Goal: Task Accomplishment & Management: Complete application form

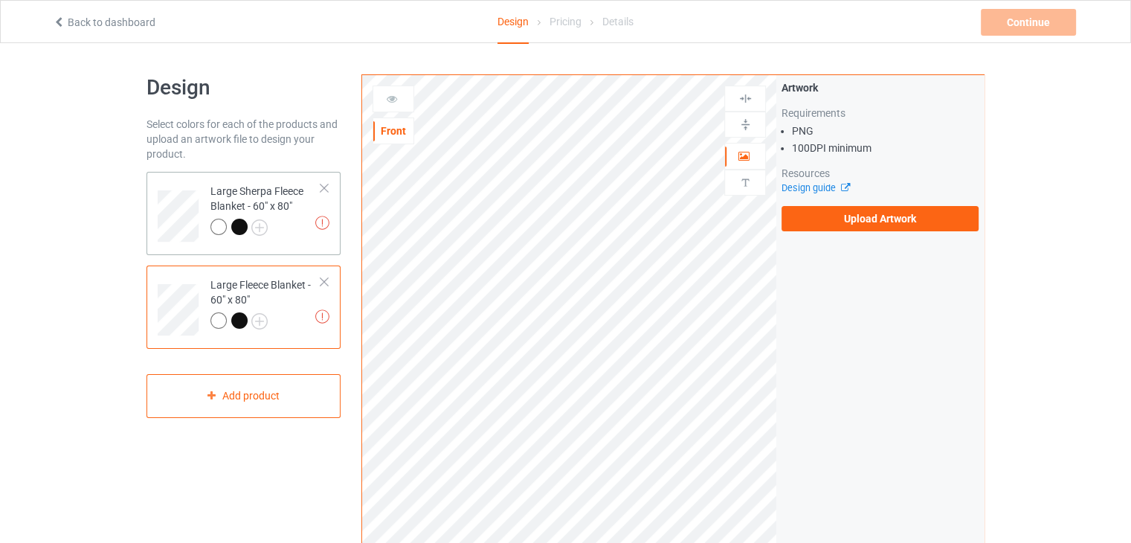
click at [266, 200] on div "Large Sherpa Fleece Blanket - 60" x 80"" at bounding box center [265, 209] width 111 height 51
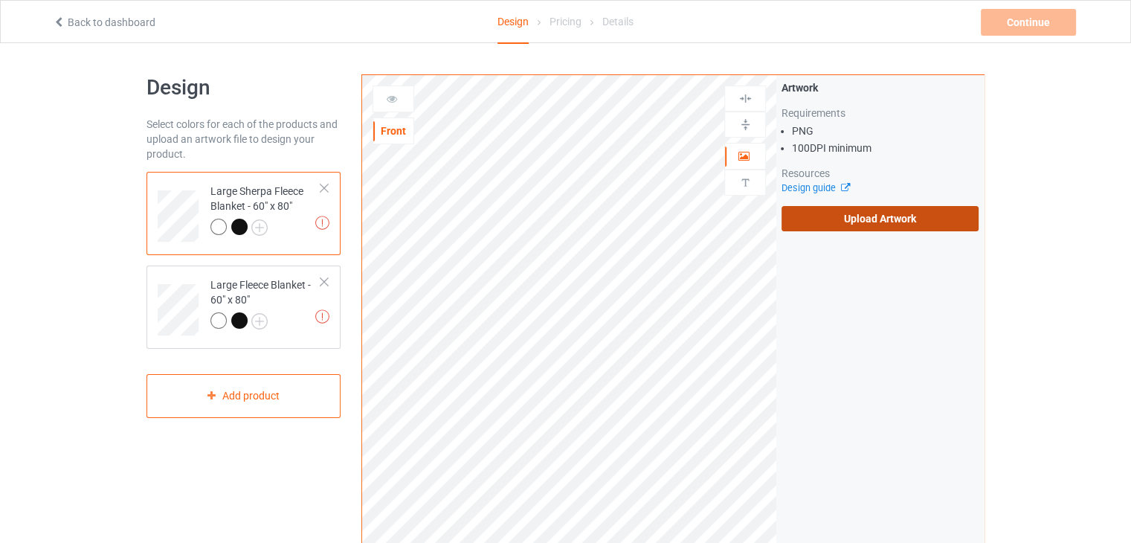
click at [814, 219] on label "Upload Artwork" at bounding box center [879, 218] width 197 height 25
click at [0, 0] on input "Upload Artwork" at bounding box center [0, 0] width 0 height 0
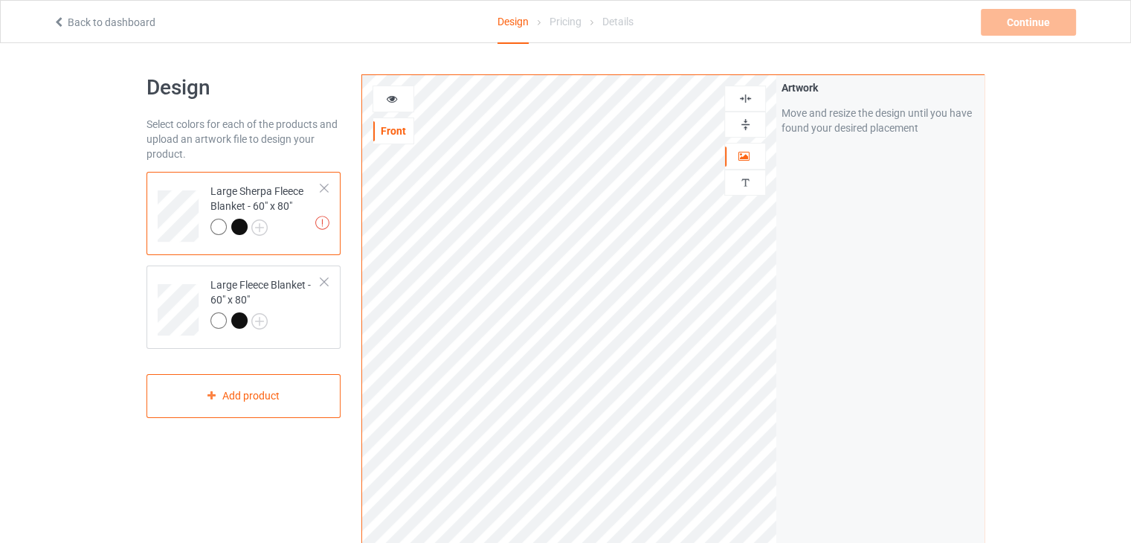
click at [885, 308] on div "Artwork Move and resize the design until you have found your desired placement" at bounding box center [879, 357] width 207 height 565
click at [303, 346] on div "Large Fleece Blanket - 60" x 80"" at bounding box center [243, 306] width 194 height 83
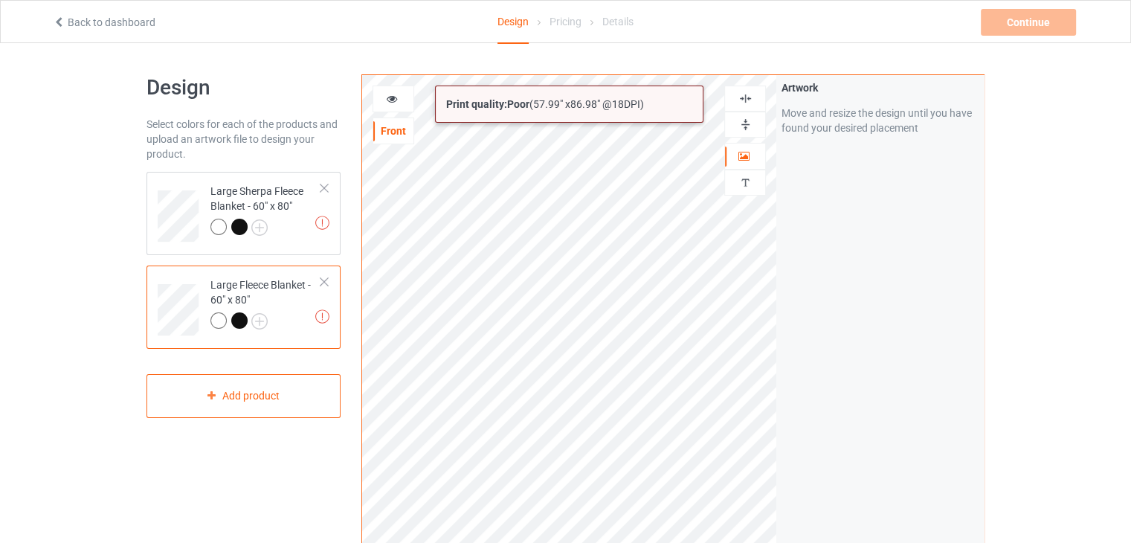
click at [821, 542] on html "Back to dashboard Design Pricing Details Continue Artwork resolution lower than…" at bounding box center [565, 271] width 1131 height 543
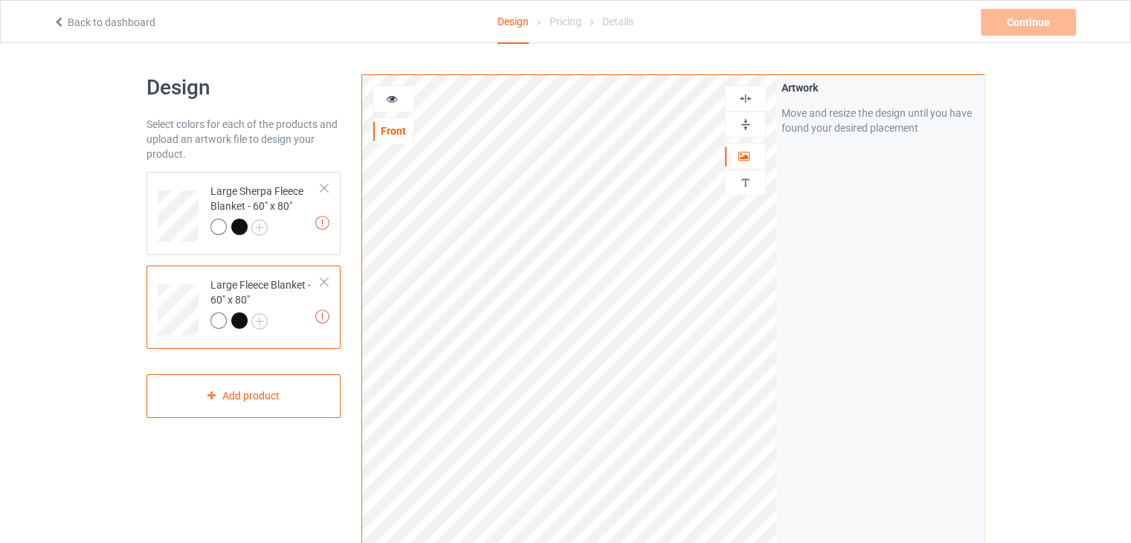
click at [807, 354] on div "Artwork Move and resize the design until you have found your desired placement" at bounding box center [879, 357] width 207 height 565
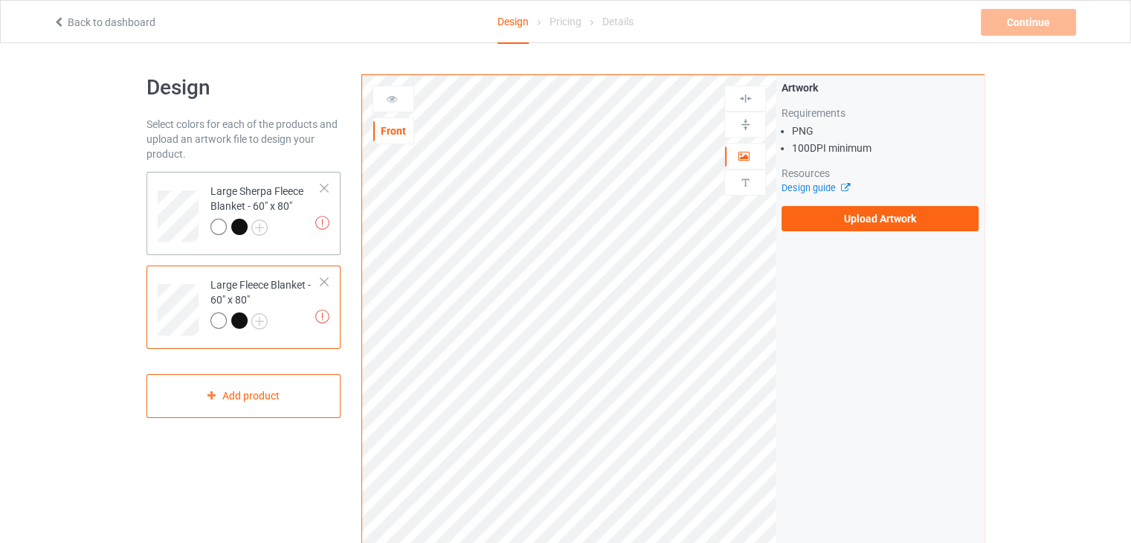
click at [280, 204] on div "Large Sherpa Fleece Blanket - 60" x 80"" at bounding box center [265, 209] width 111 height 51
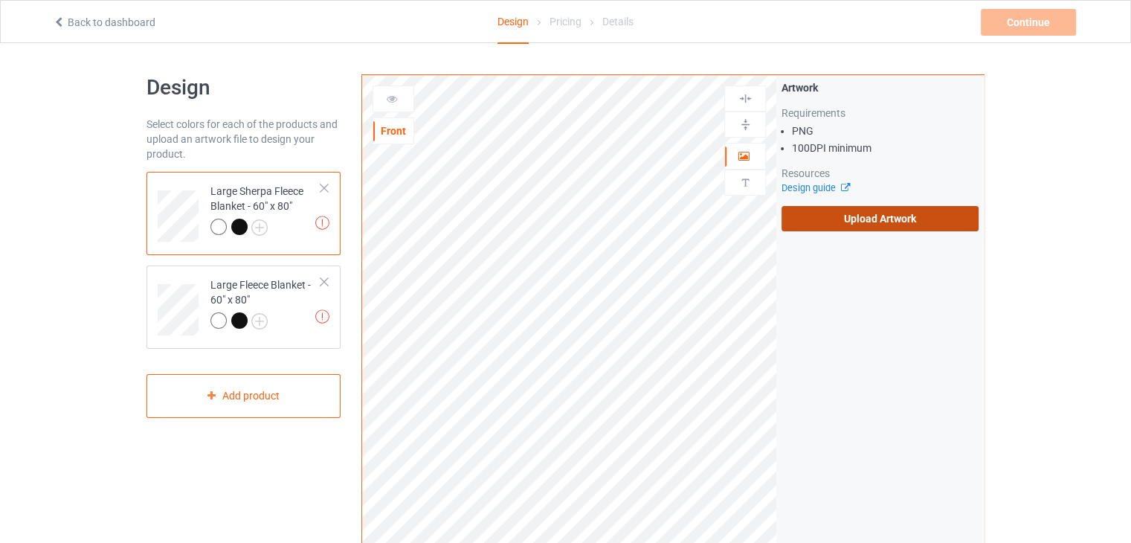
click at [824, 213] on label "Upload Artwork" at bounding box center [879, 218] width 197 height 25
click at [0, 0] on input "Upload Artwork" at bounding box center [0, 0] width 0 height 0
click at [808, 209] on label "Upload Artwork" at bounding box center [879, 218] width 197 height 25
click at [0, 0] on input "Upload Artwork" at bounding box center [0, 0] width 0 height 0
click at [804, 211] on label "Upload Artwork" at bounding box center [879, 218] width 197 height 25
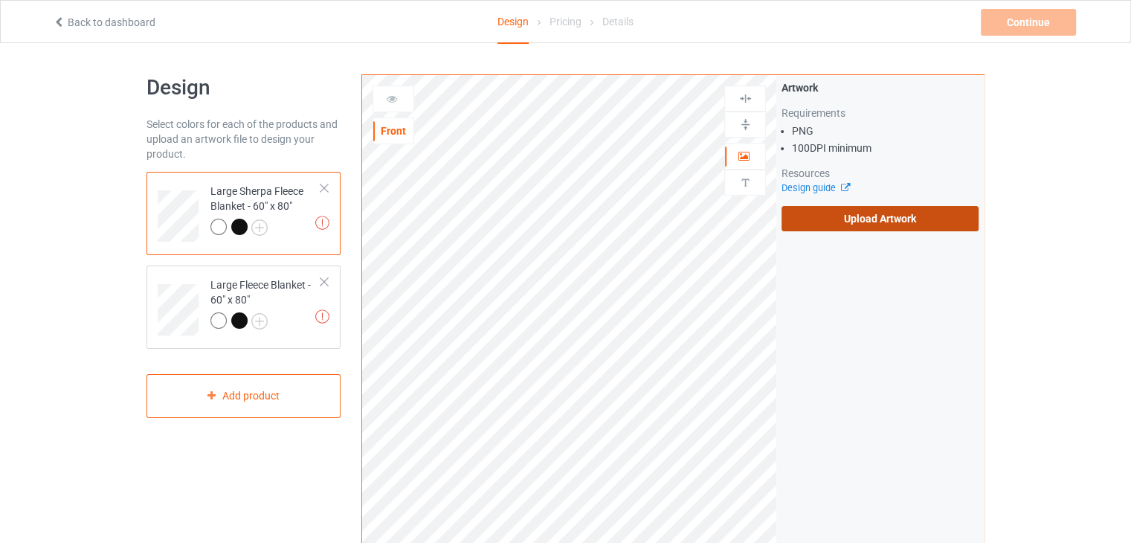
click at [0, 0] on input "Upload Artwork" at bounding box center [0, 0] width 0 height 0
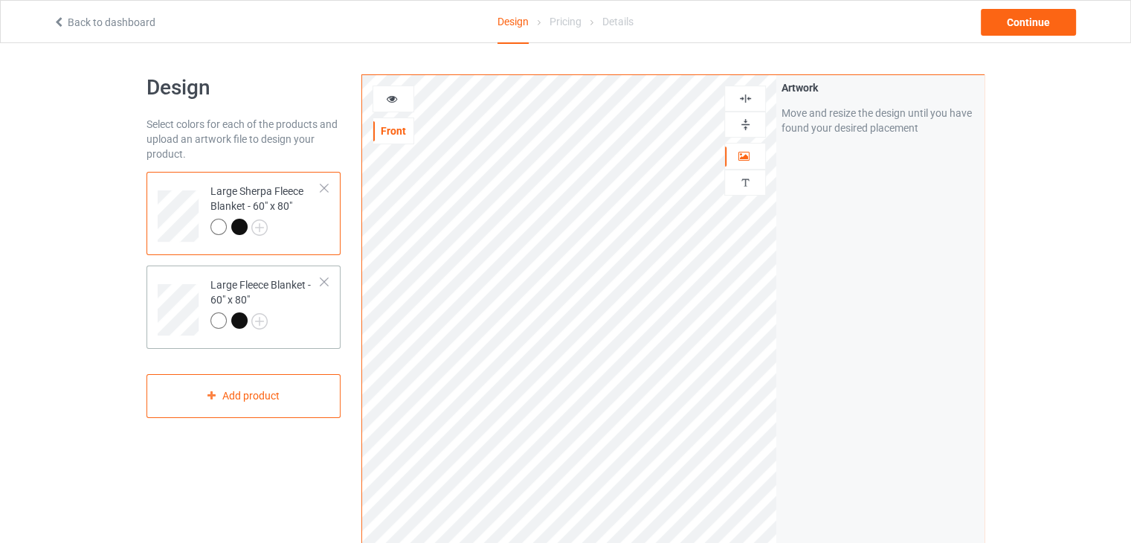
click at [272, 301] on div "Large Fleece Blanket - 60" x 80"" at bounding box center [265, 302] width 111 height 51
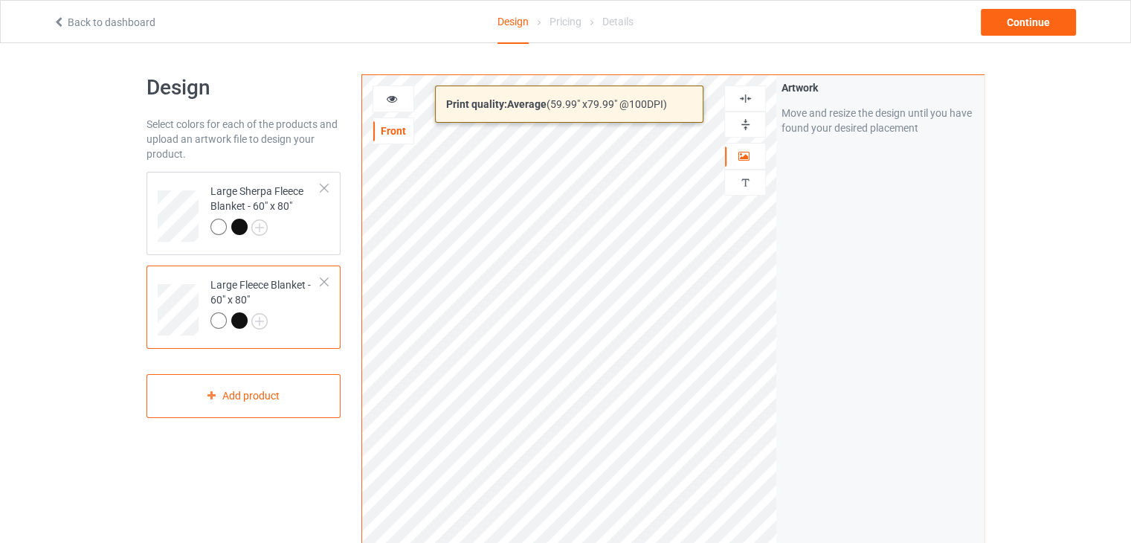
click at [804, 514] on div "Print quality: Average ( 59.99 " x 79.99 " @ 100 DPI) Front Artwork Personalize…" at bounding box center [672, 357] width 623 height 566
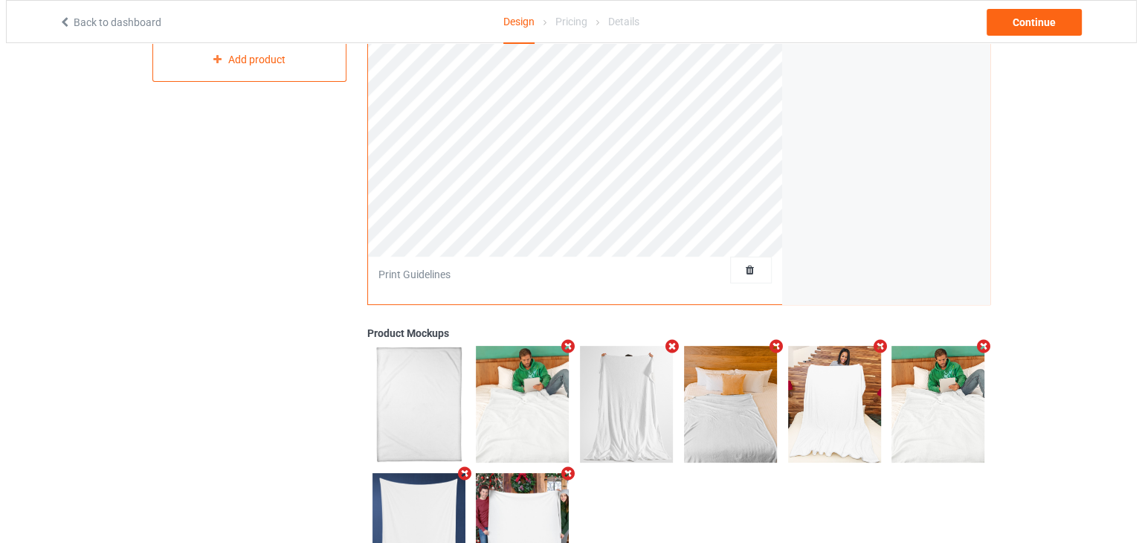
scroll to position [418, 0]
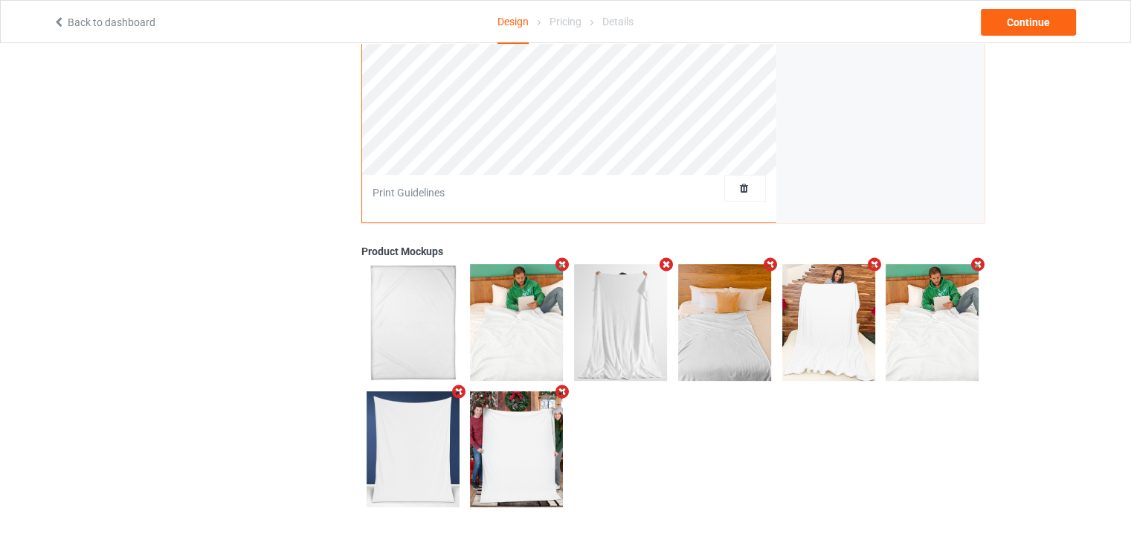
click at [749, 463] on div at bounding box center [672, 385] width 623 height 253
click at [462, 390] on icon "Remove mockup" at bounding box center [458, 392] width 19 height 16
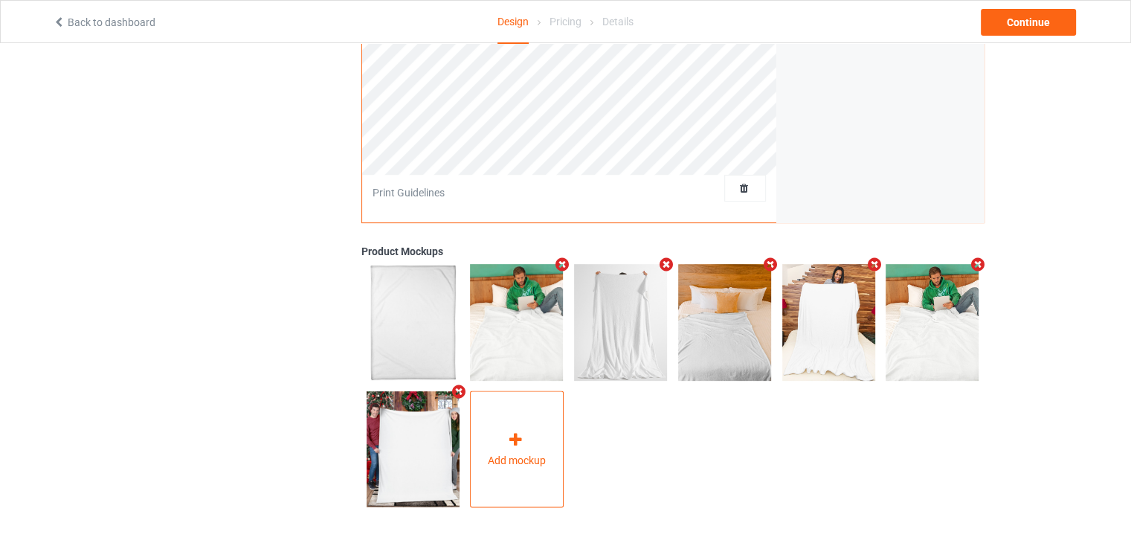
click at [536, 415] on div "Add mockup" at bounding box center [517, 449] width 94 height 117
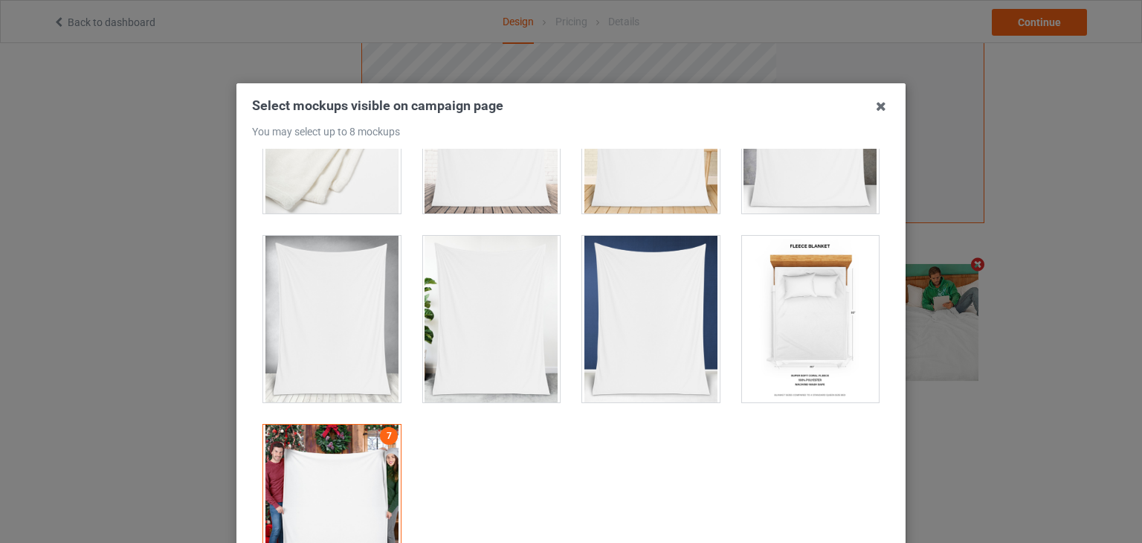
scroll to position [679, 0]
click at [792, 369] on div at bounding box center [811, 319] width 138 height 167
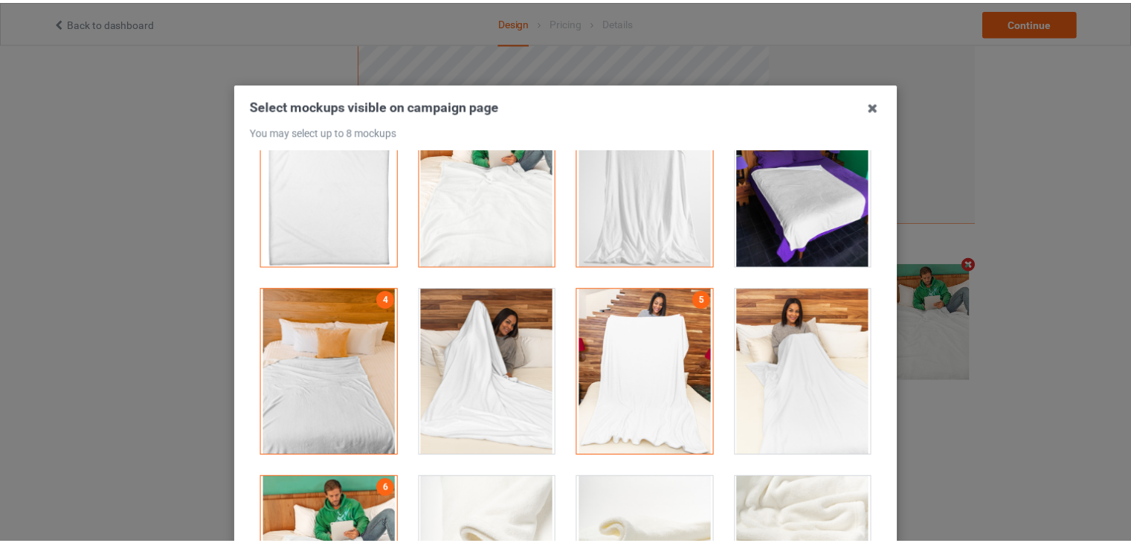
scroll to position [0, 0]
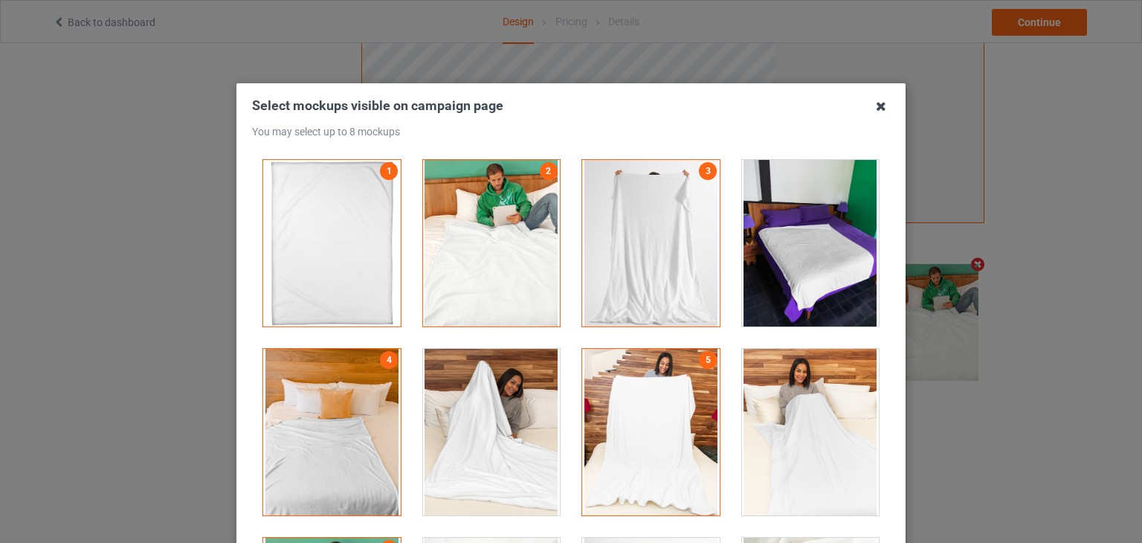
click at [878, 106] on icon at bounding box center [881, 106] width 24 height 24
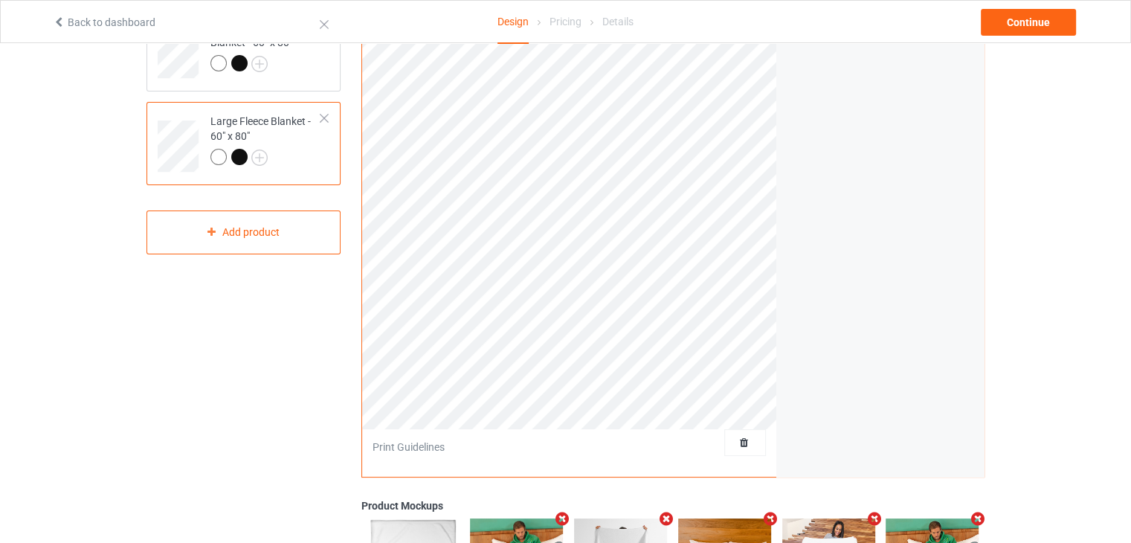
scroll to position [13, 0]
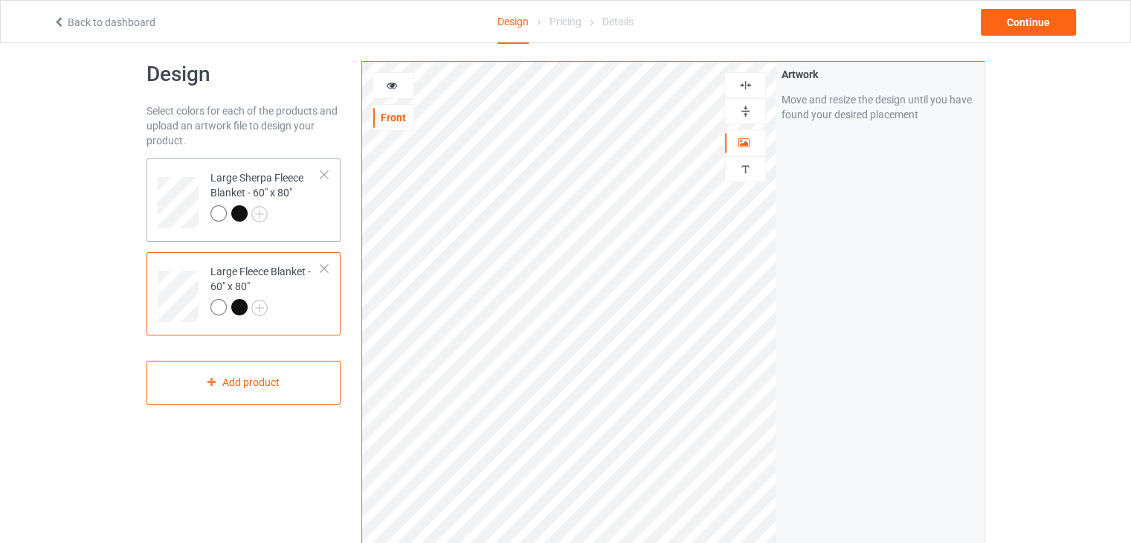
click at [318, 205] on div at bounding box center [265, 215] width 111 height 21
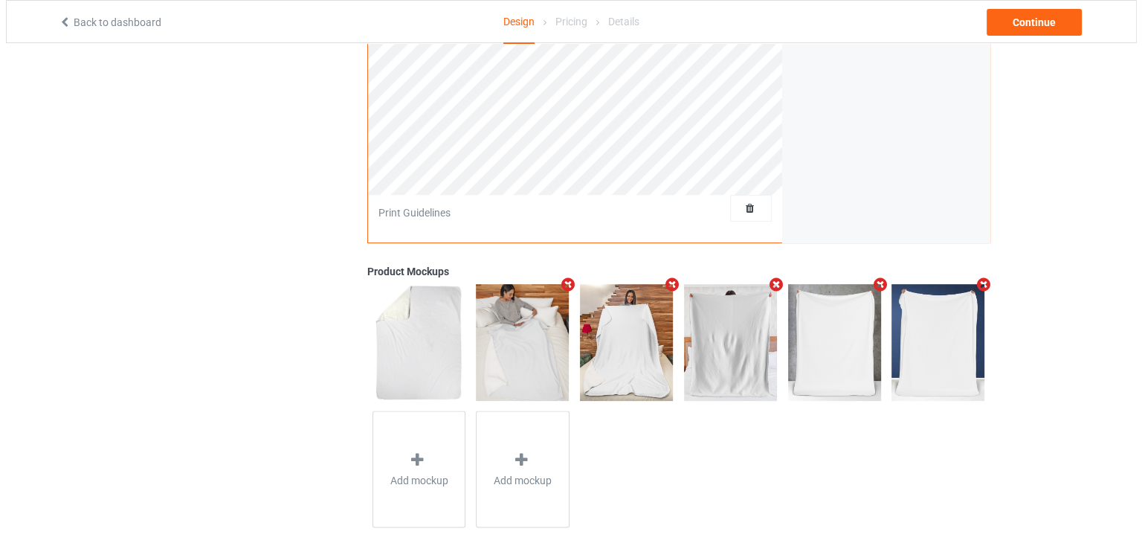
scroll to position [418, 0]
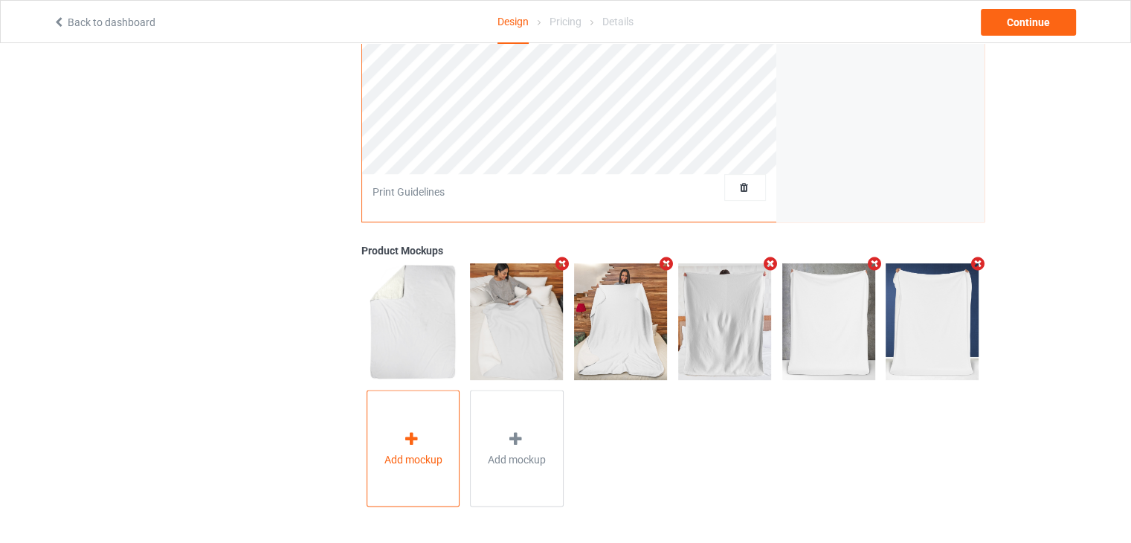
click at [425, 421] on div "Add mockup" at bounding box center [413, 448] width 94 height 117
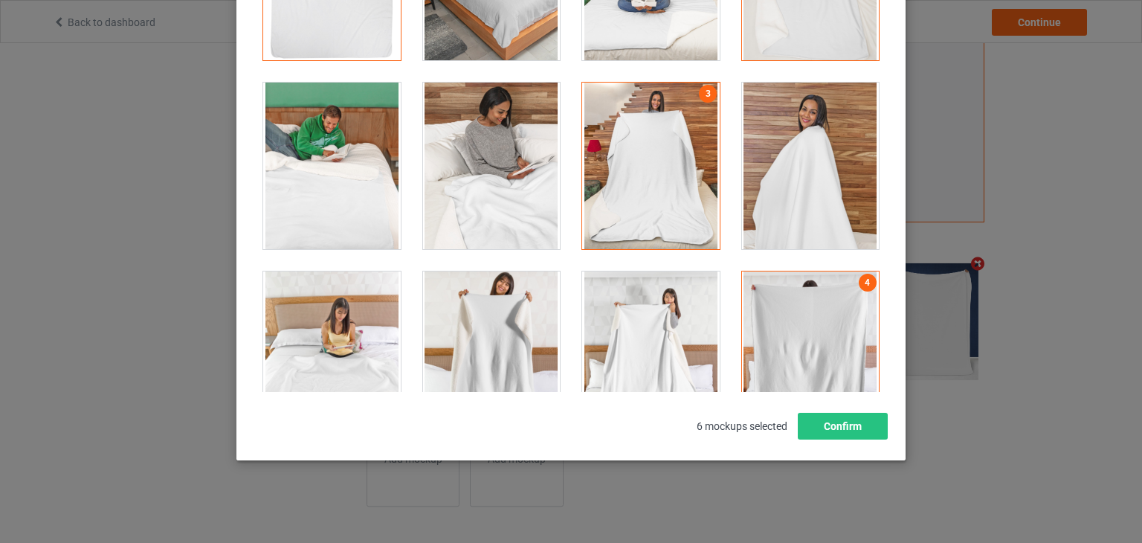
scroll to position [0, 0]
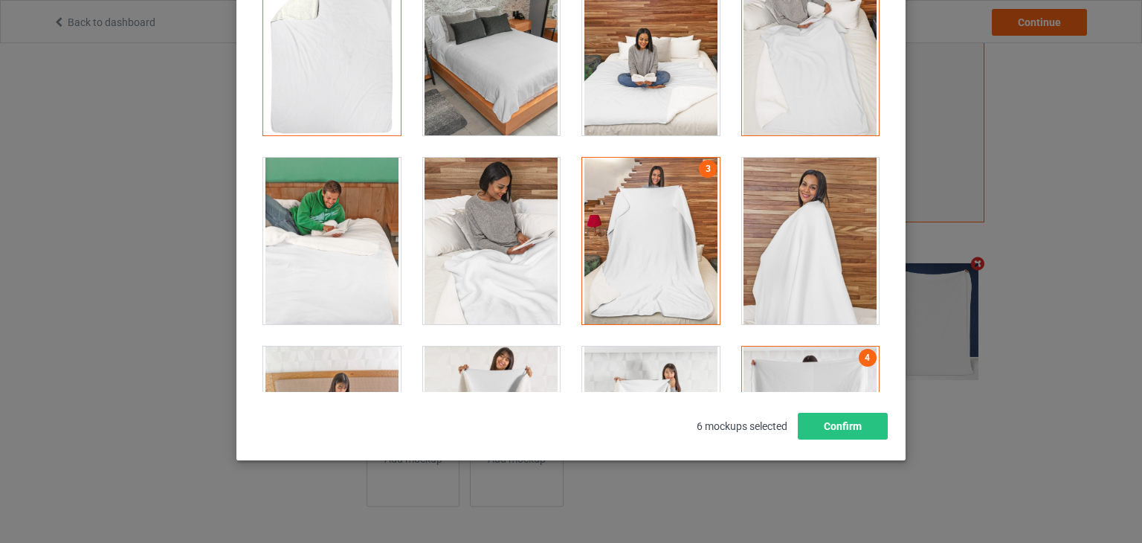
click at [496, 49] on div at bounding box center [492, 52] width 138 height 167
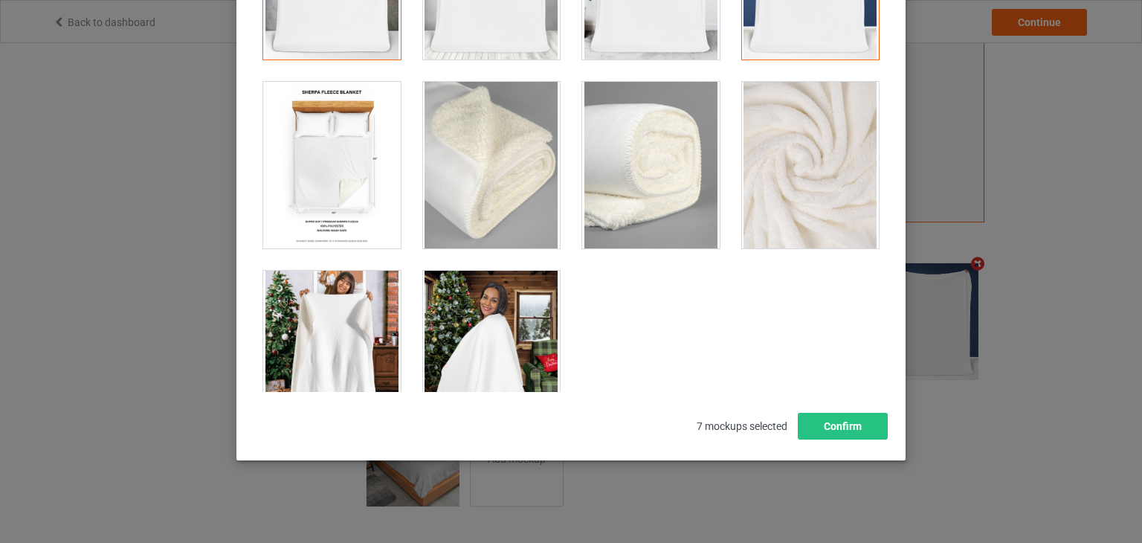
scroll to position [1073, 0]
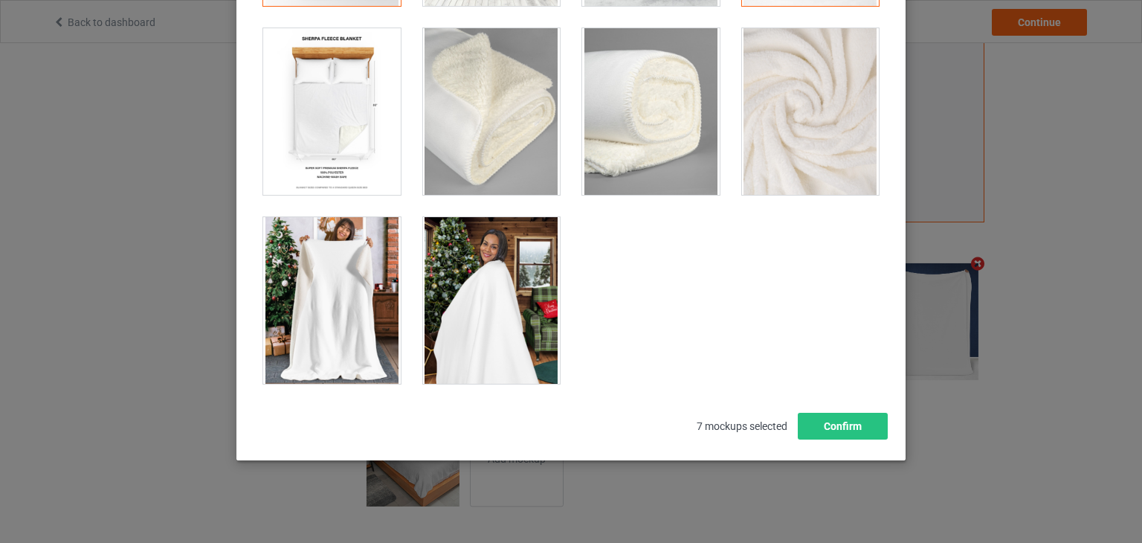
click at [456, 285] on div at bounding box center [492, 300] width 138 height 167
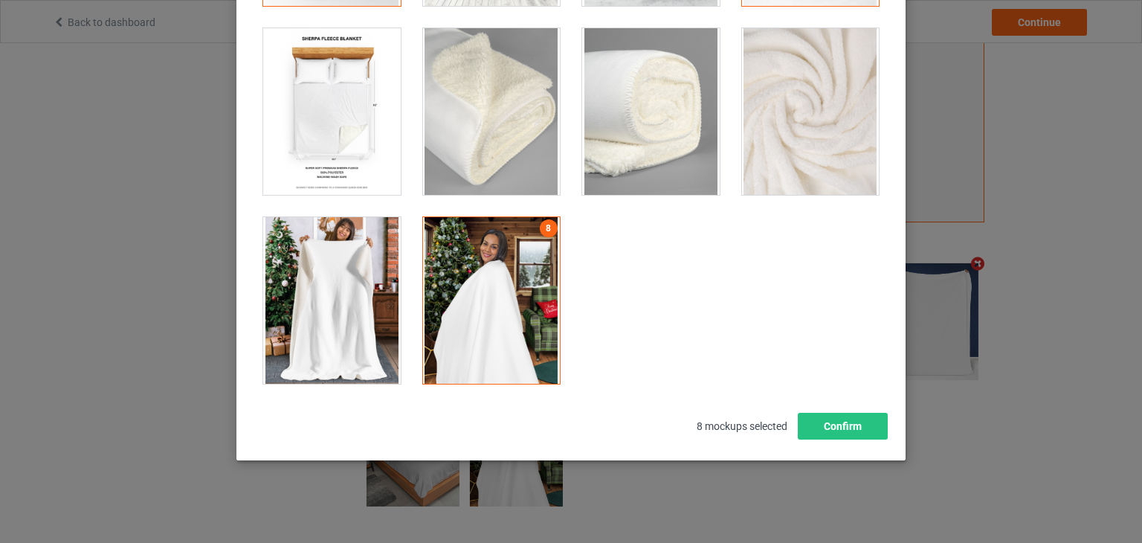
scroll to position [418, 0]
click at [332, 264] on div at bounding box center [332, 300] width 138 height 167
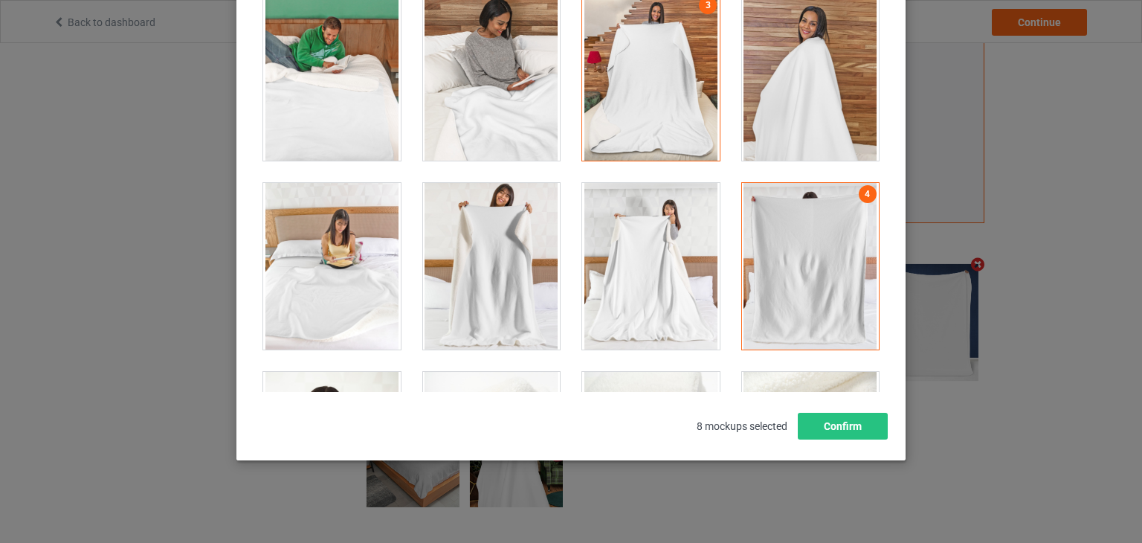
scroll to position [113, 0]
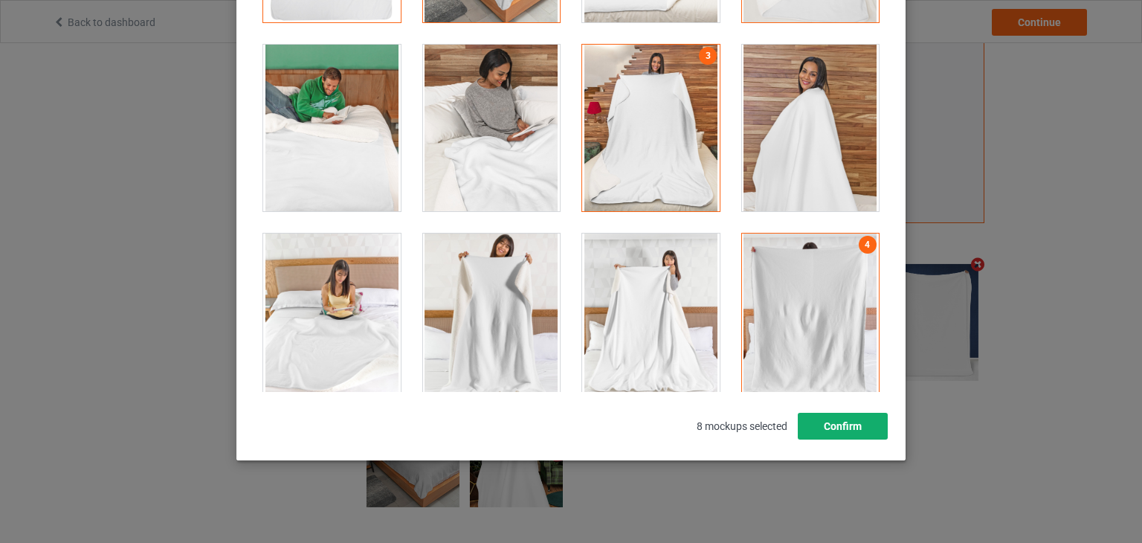
click at [840, 420] on button "Confirm" at bounding box center [843, 426] width 90 height 27
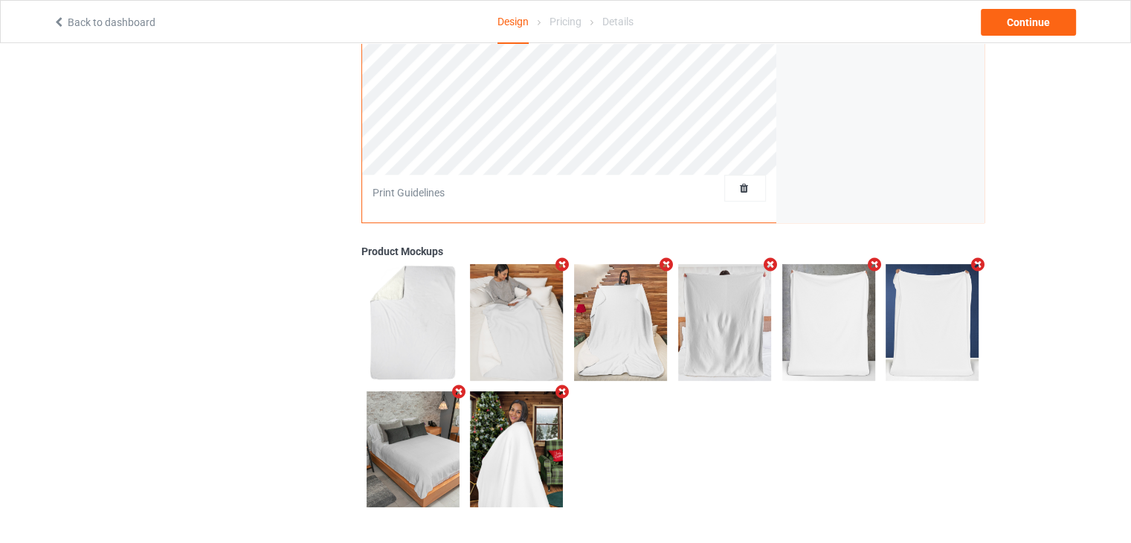
click at [976, 268] on icon "Remove mockup" at bounding box center [978, 264] width 19 height 16
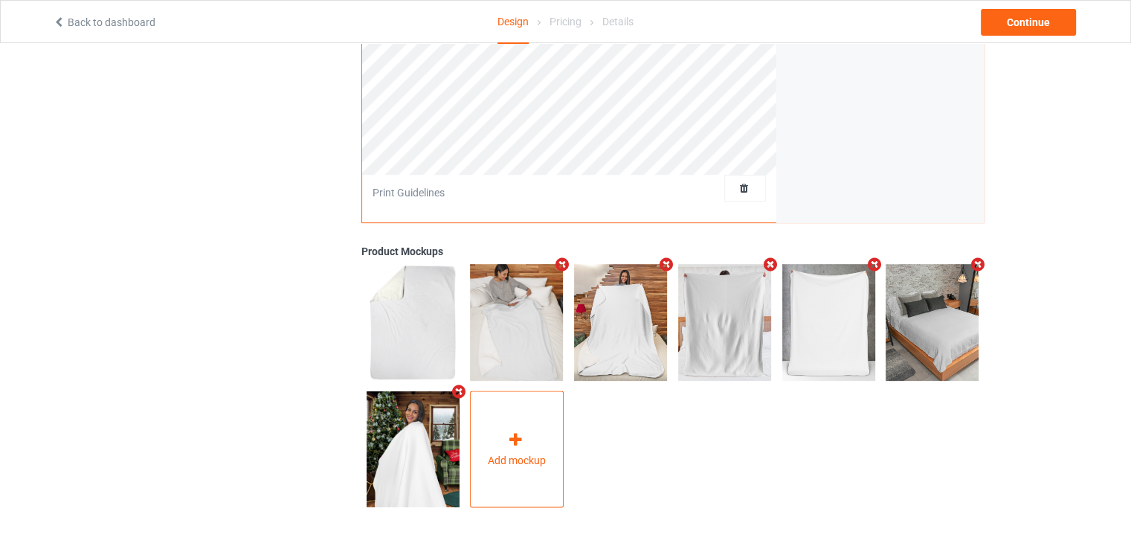
click at [533, 450] on div "Add mockup" at bounding box center [517, 449] width 94 height 117
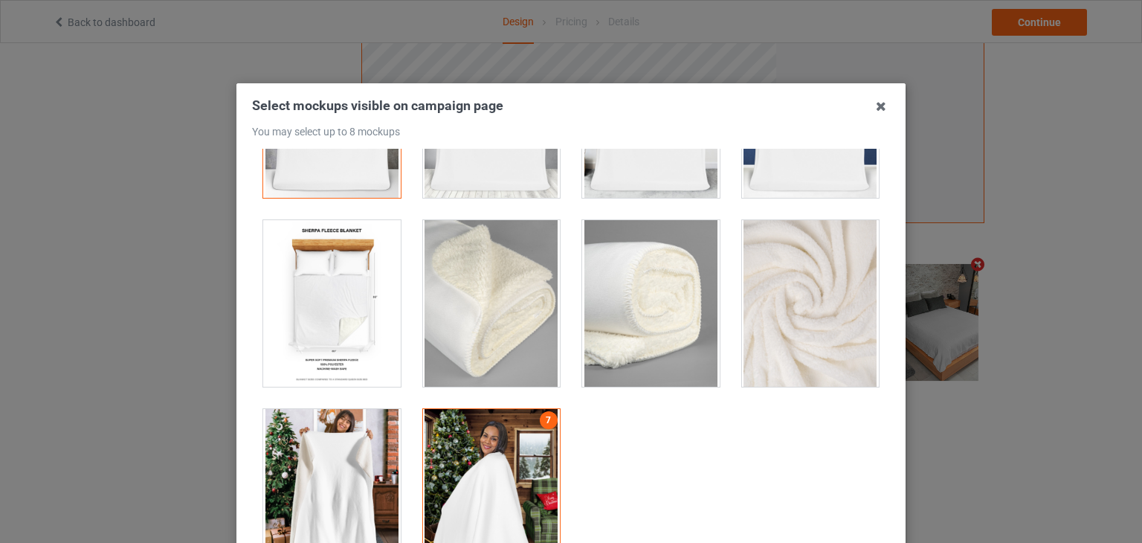
scroll to position [1073, 0]
click at [320, 426] on div at bounding box center [332, 491] width 138 height 167
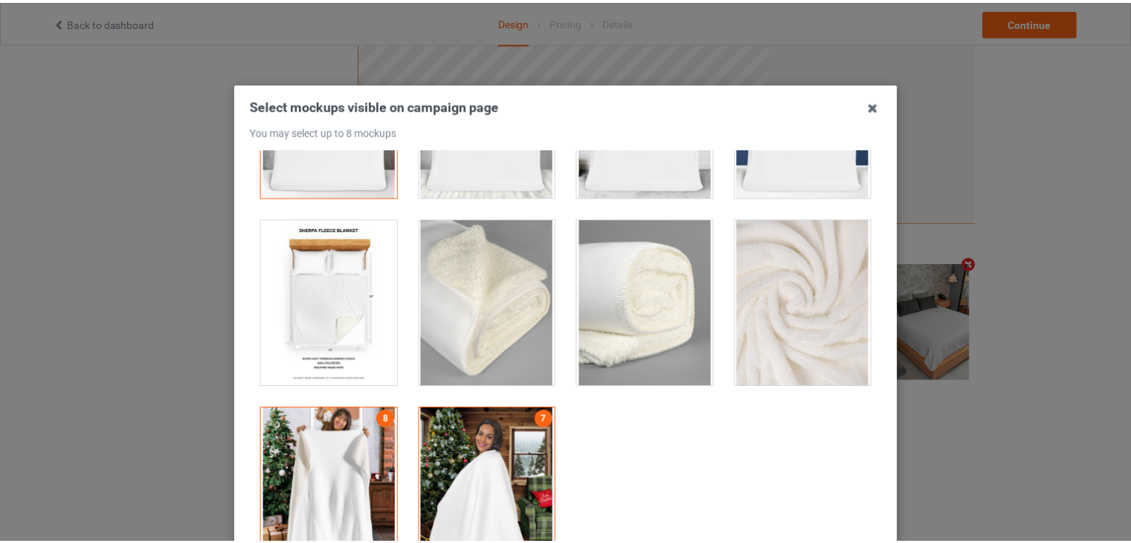
scroll to position [191, 0]
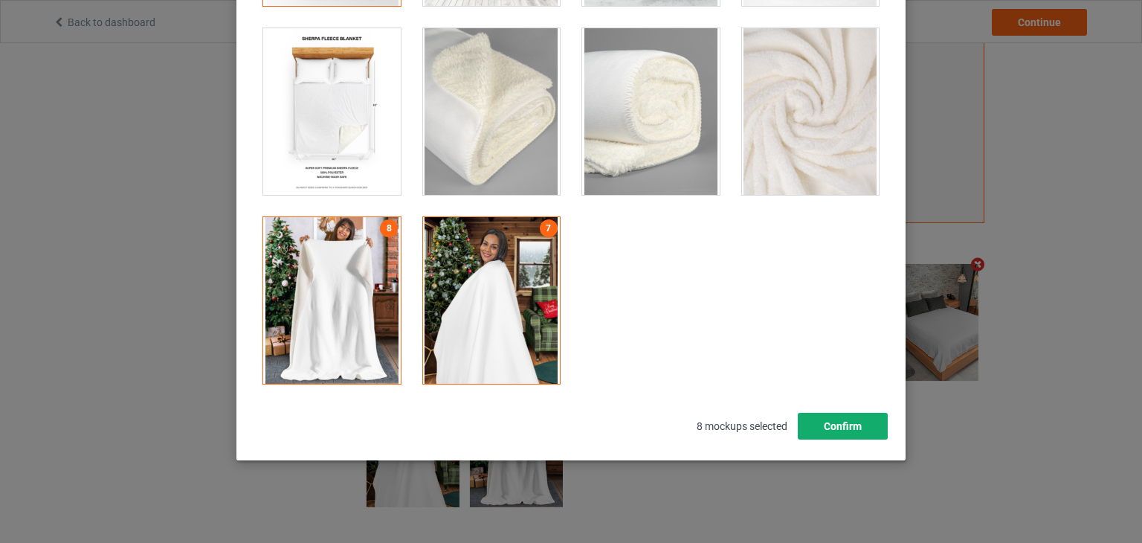
click at [824, 420] on button "Confirm" at bounding box center [843, 426] width 90 height 27
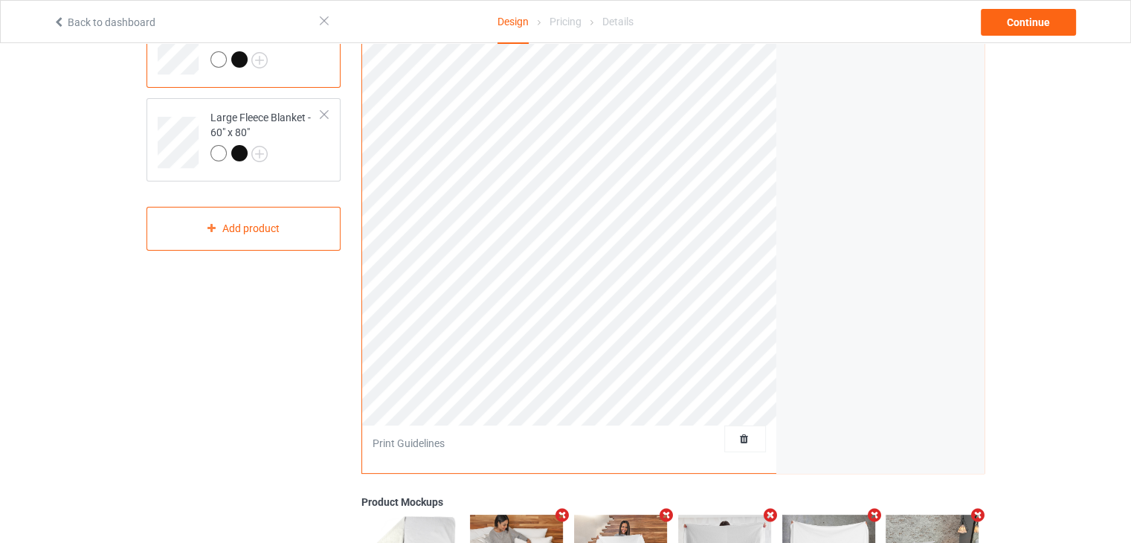
scroll to position [162, 0]
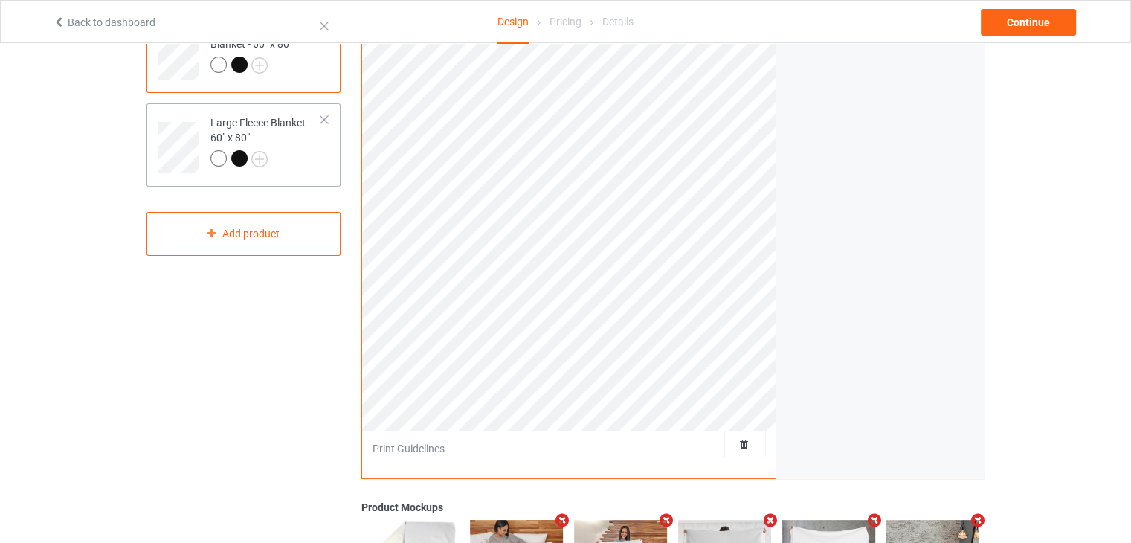
click at [290, 119] on div "Large Fleece Blanket - 60" x 80"" at bounding box center [265, 140] width 111 height 51
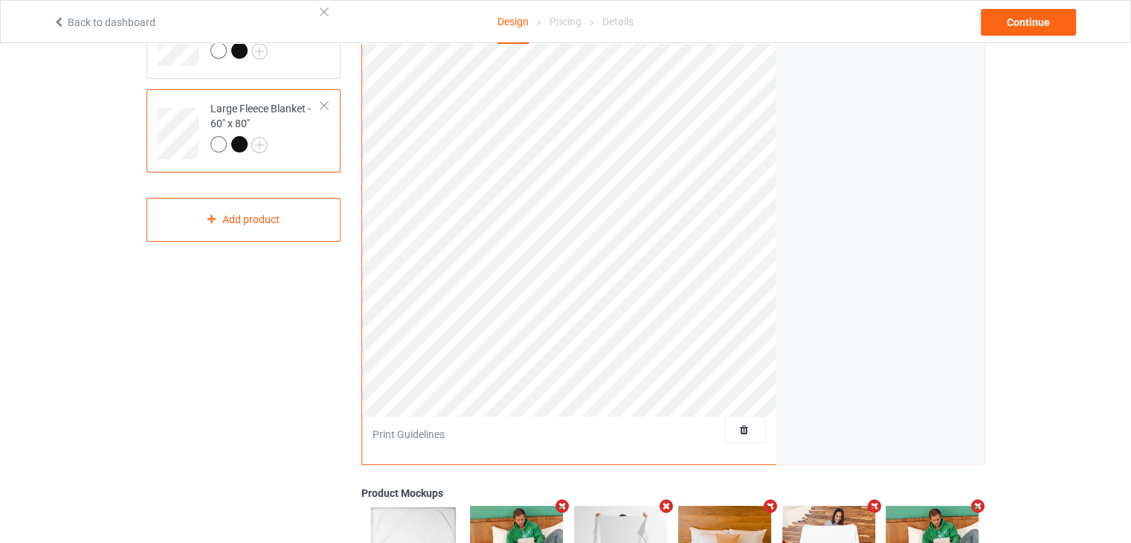
scroll to position [67, 0]
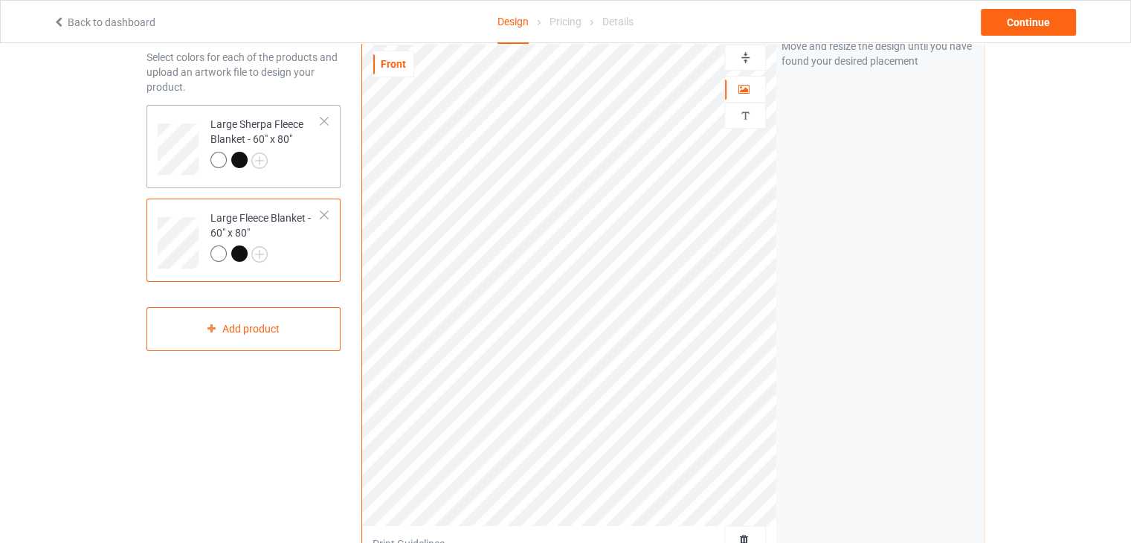
click at [314, 135] on div "Large Sherpa Fleece Blanket - 60" x 80"" at bounding box center [265, 142] width 111 height 51
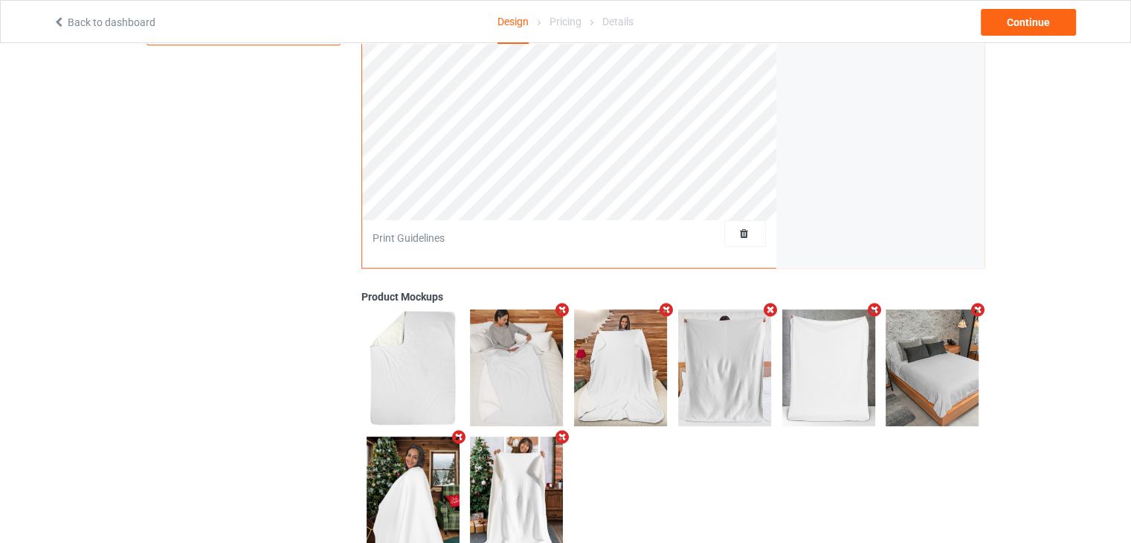
click at [875, 306] on icon "Remove mockup" at bounding box center [873, 310] width 19 height 16
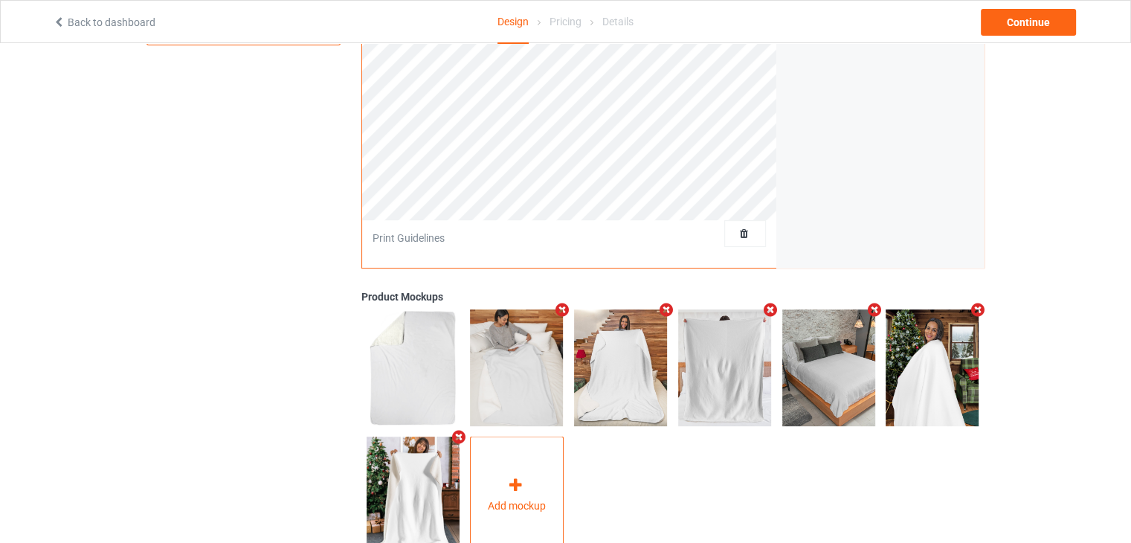
click at [520, 471] on div "Add mockup" at bounding box center [517, 494] width 94 height 117
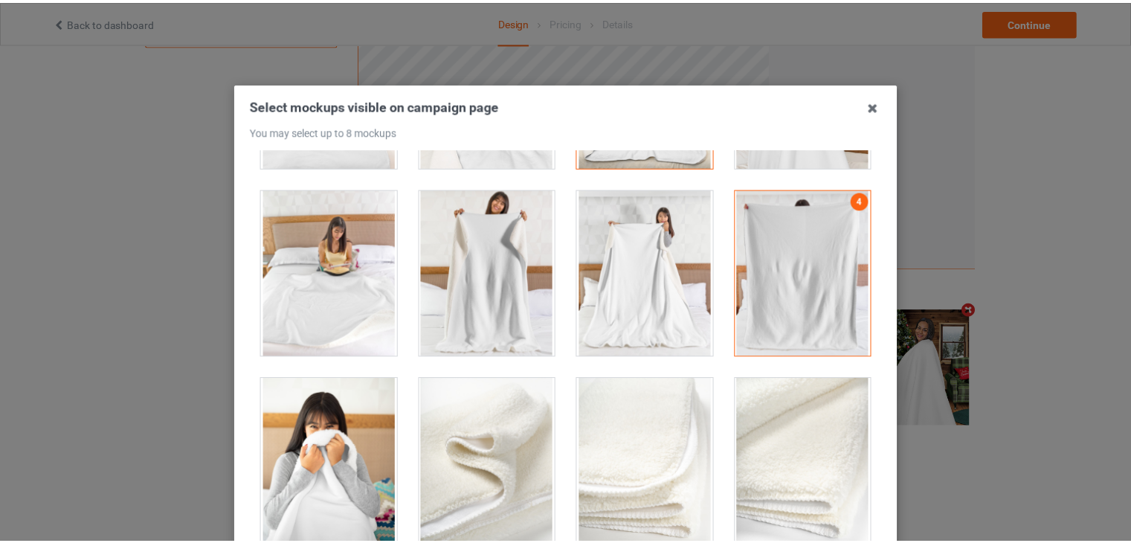
scroll to position [313, 0]
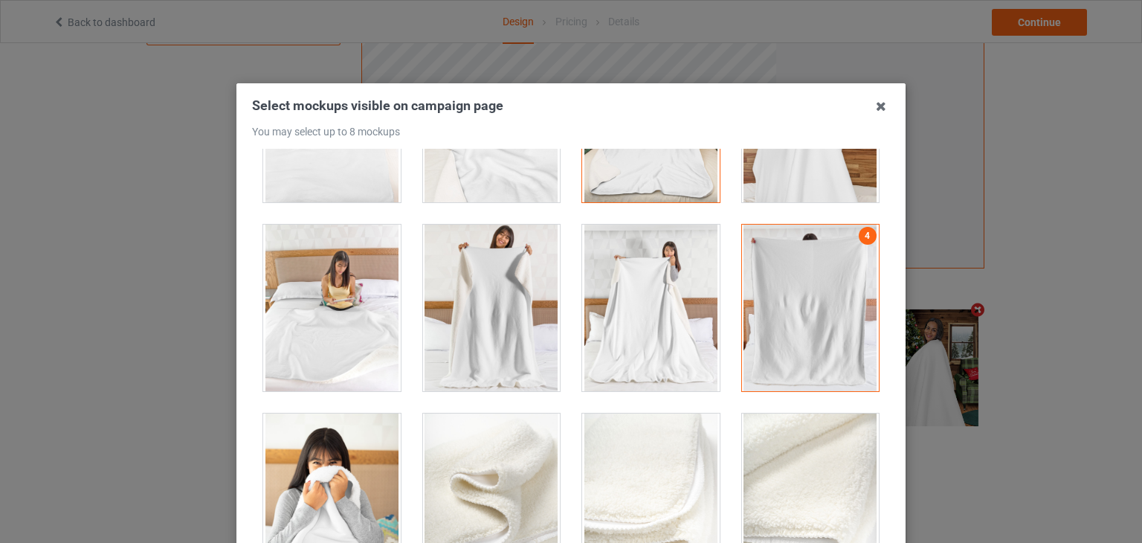
click at [633, 300] on div at bounding box center [651, 307] width 138 height 167
click at [873, 104] on icon at bounding box center [881, 106] width 24 height 24
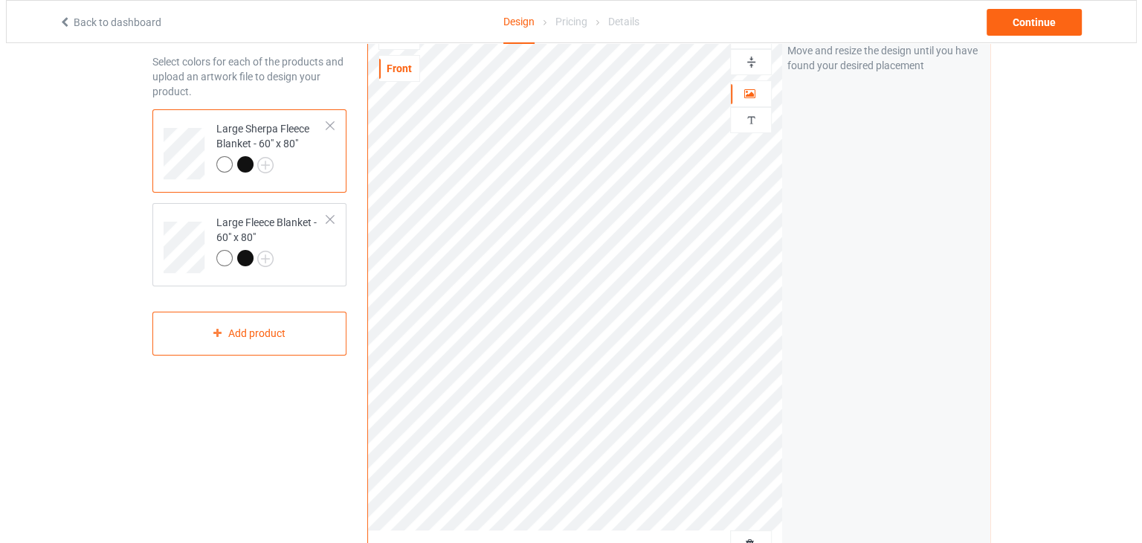
scroll to position [0, 0]
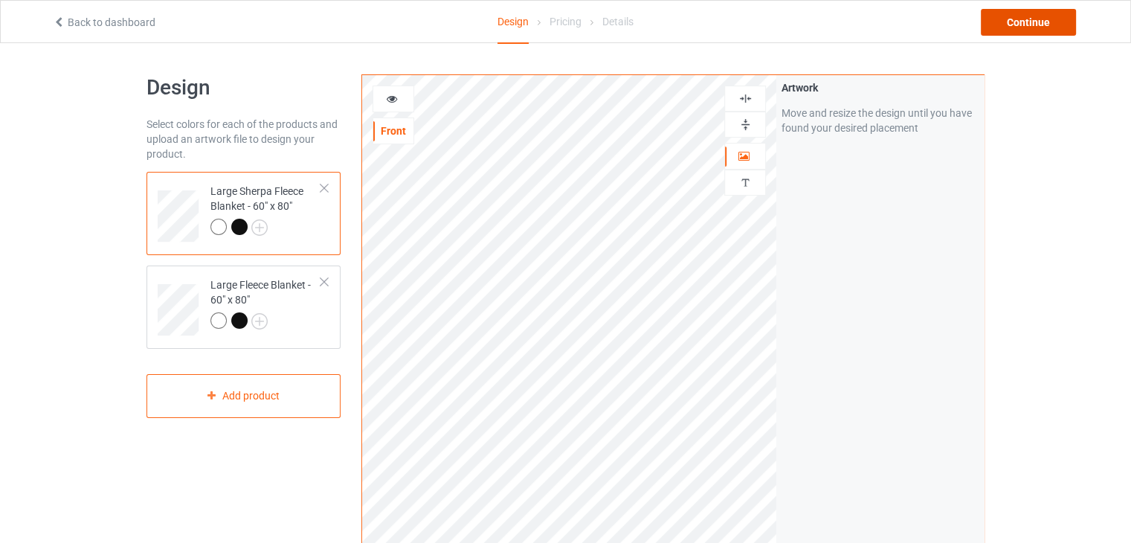
click at [1019, 25] on div "Continue" at bounding box center [1027, 22] width 95 height 27
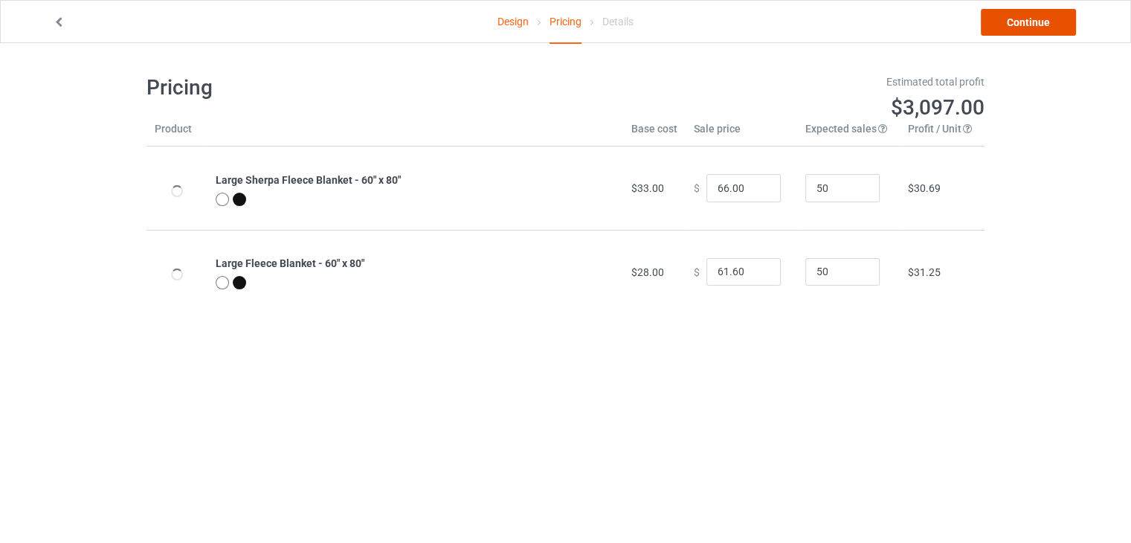
click at [1019, 25] on link "Continue" at bounding box center [1027, 22] width 95 height 27
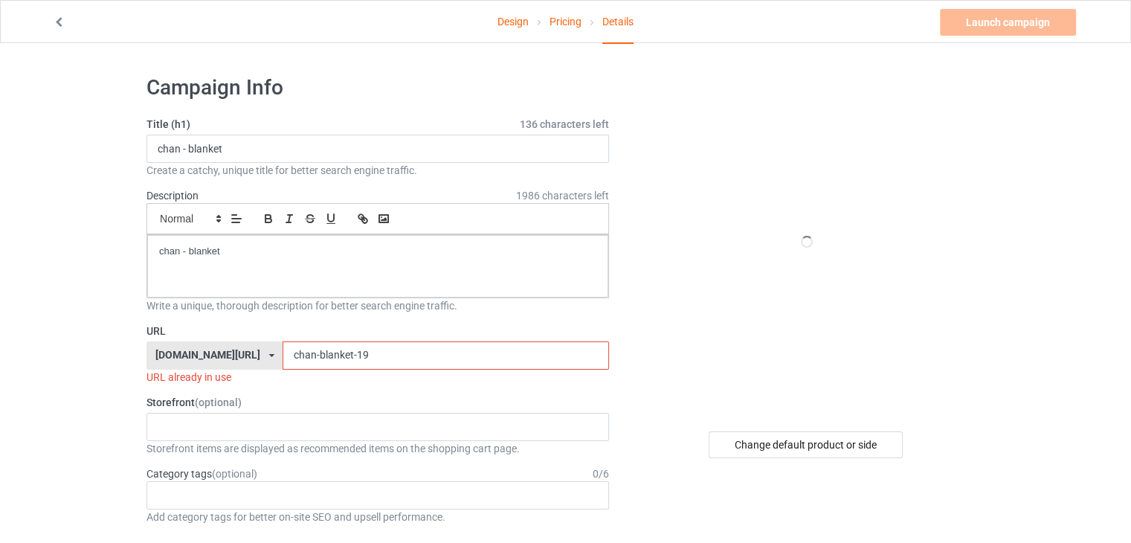
click at [430, 346] on input "chan-blanket-19" at bounding box center [445, 355] width 326 height 28
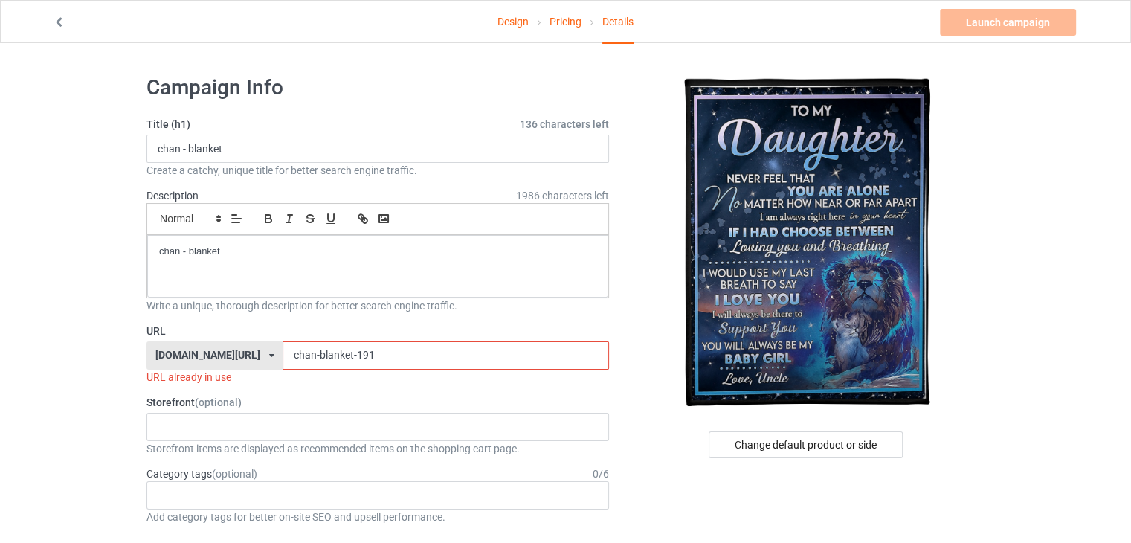
type input "chan-blanket-191"
click at [59, 24] on icon at bounding box center [59, 20] width 13 height 10
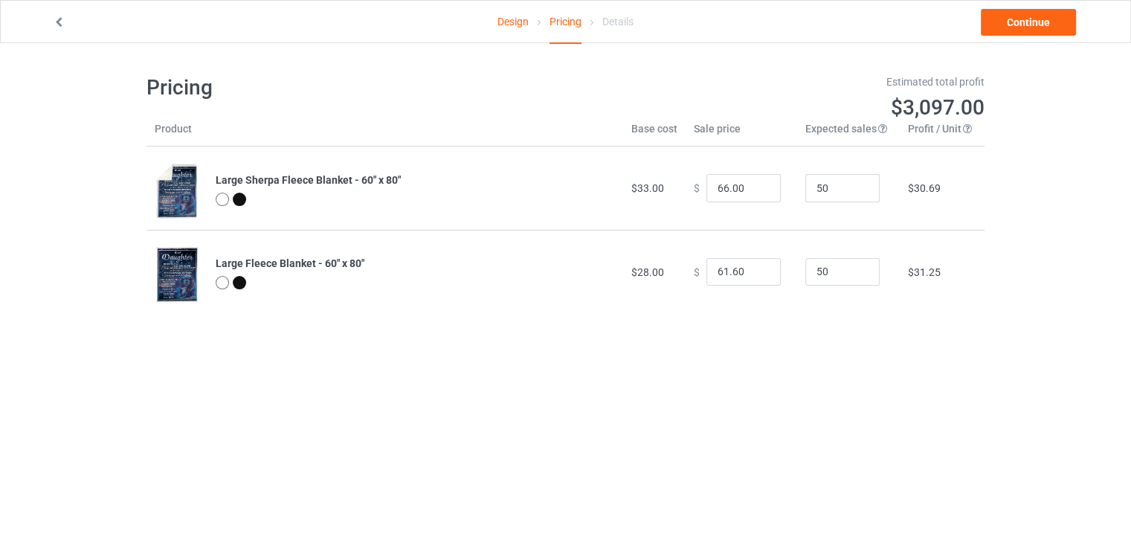
click at [56, 22] on icon at bounding box center [59, 20] width 13 height 10
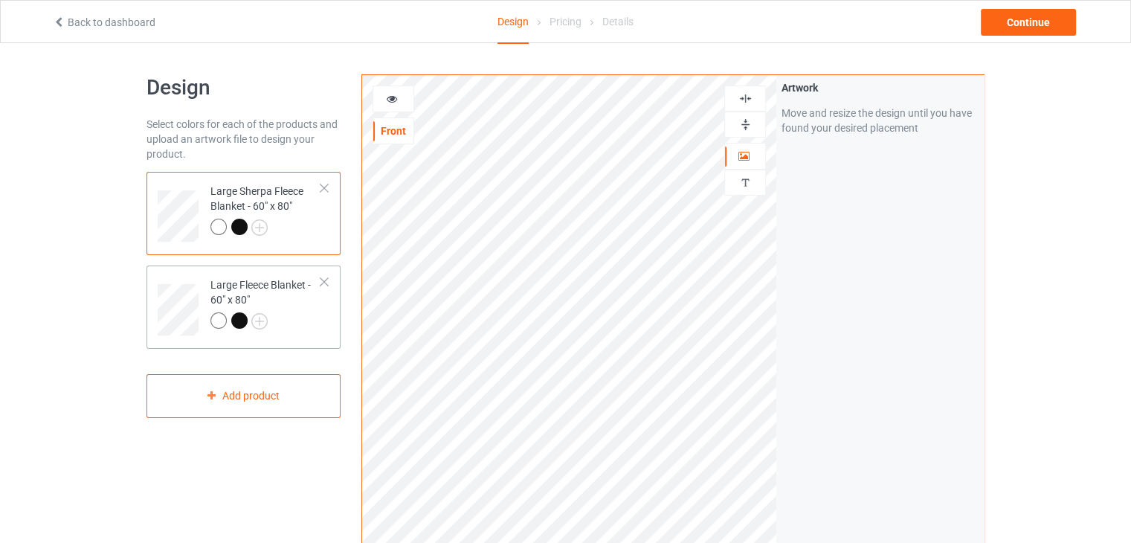
click at [280, 295] on div "Large Fleece Blanket - 60" x 80"" at bounding box center [265, 302] width 111 height 51
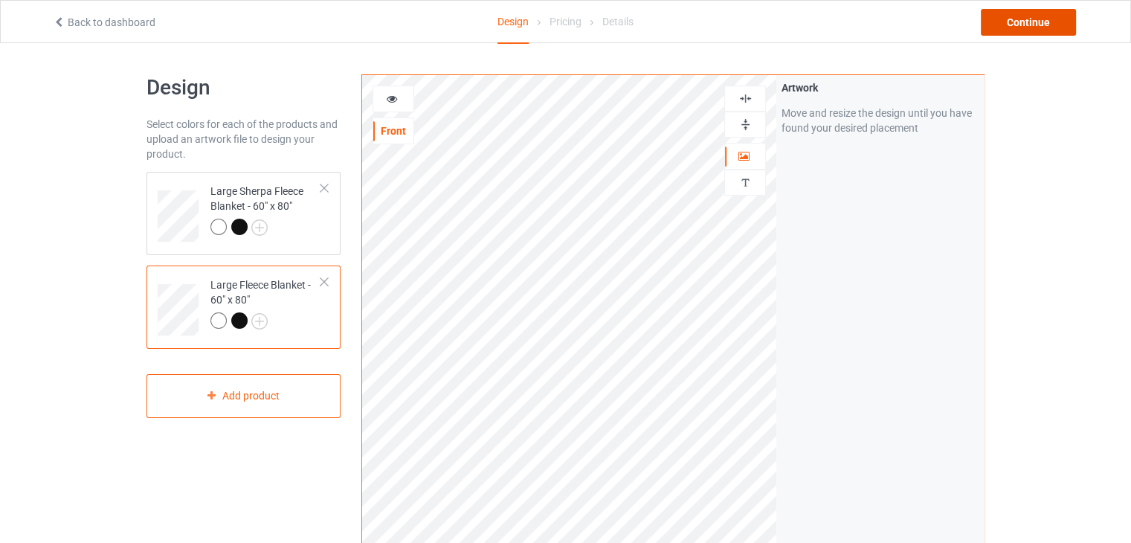
click at [1033, 31] on div "Continue" at bounding box center [1027, 22] width 95 height 27
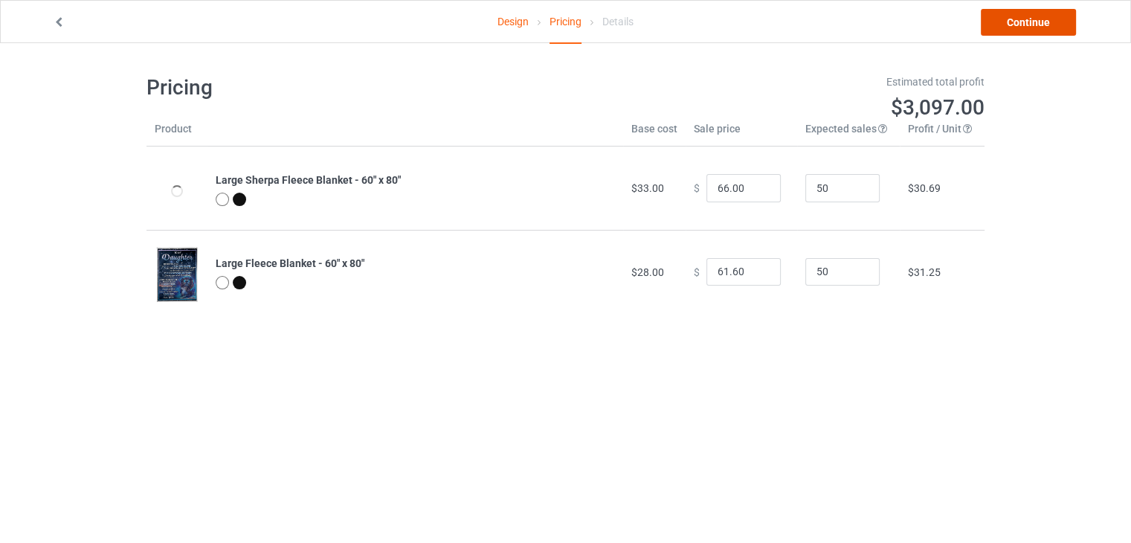
click at [1033, 31] on link "Continue" at bounding box center [1027, 22] width 95 height 27
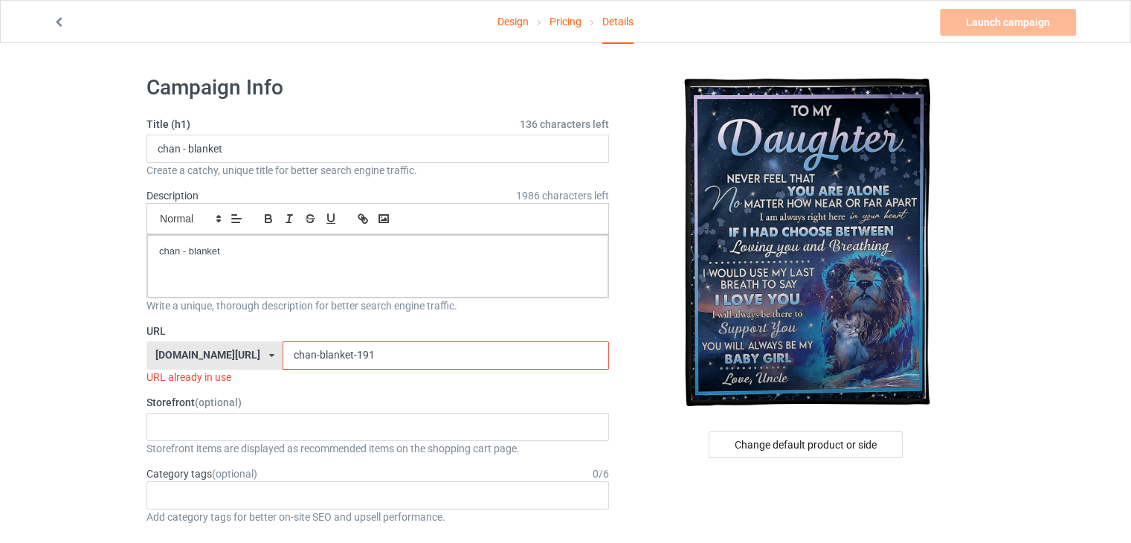
click at [463, 346] on input "chan-blanket-191" at bounding box center [445, 355] width 326 height 28
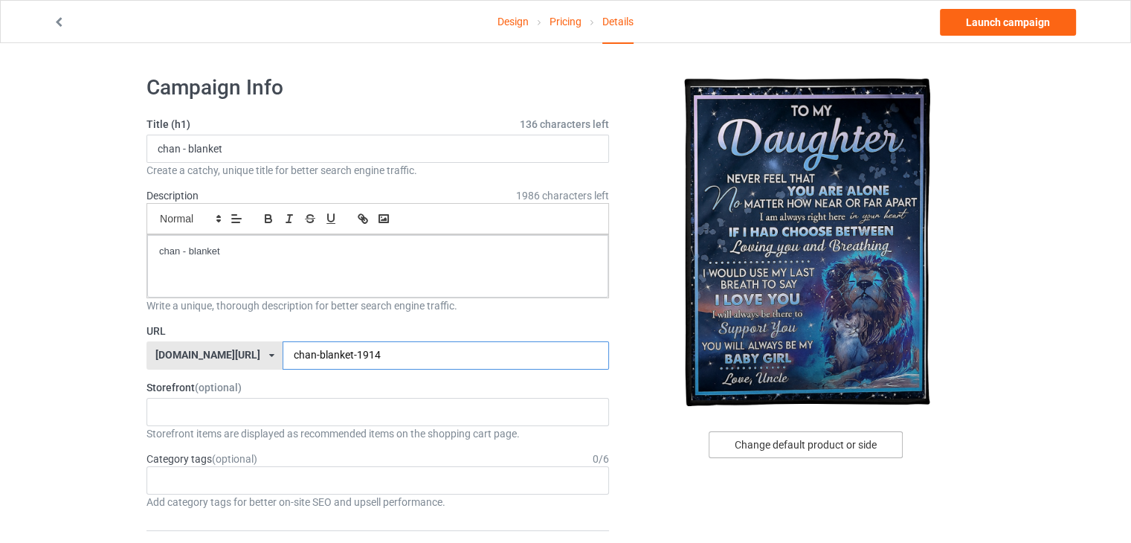
type input "chan-blanket-1914"
click at [760, 446] on div "Change default product or side" at bounding box center [805, 444] width 194 height 27
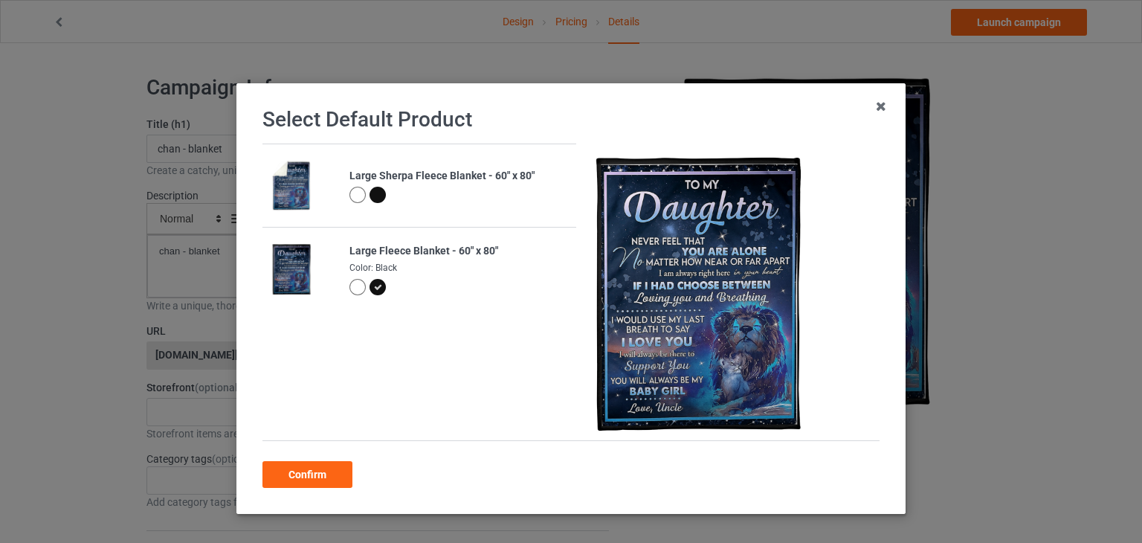
click at [349, 189] on div at bounding box center [357, 195] width 16 height 16
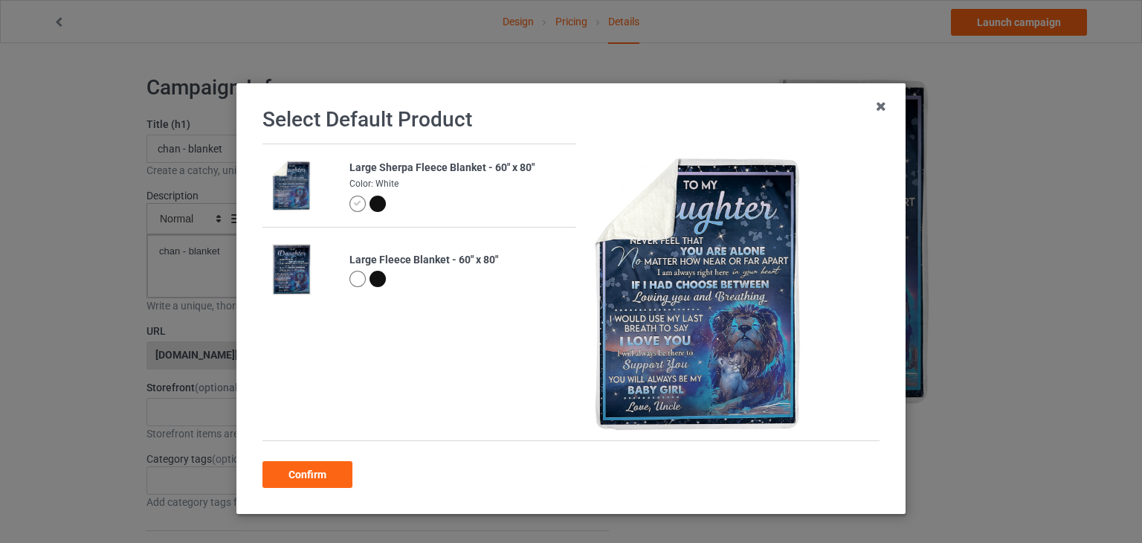
click at [349, 280] on div at bounding box center [357, 279] width 16 height 16
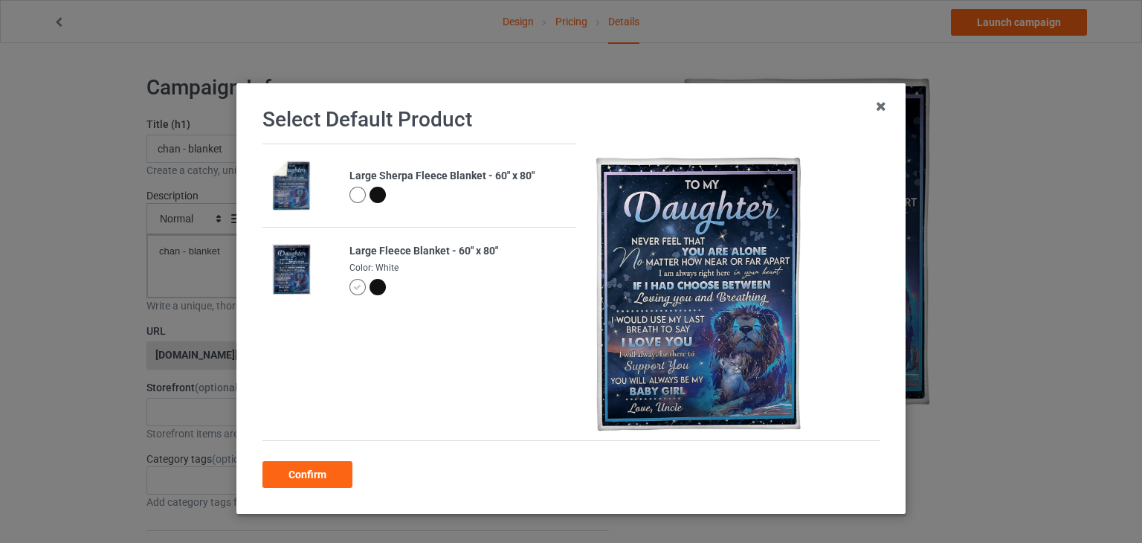
click at [369, 287] on div at bounding box center [377, 287] width 16 height 16
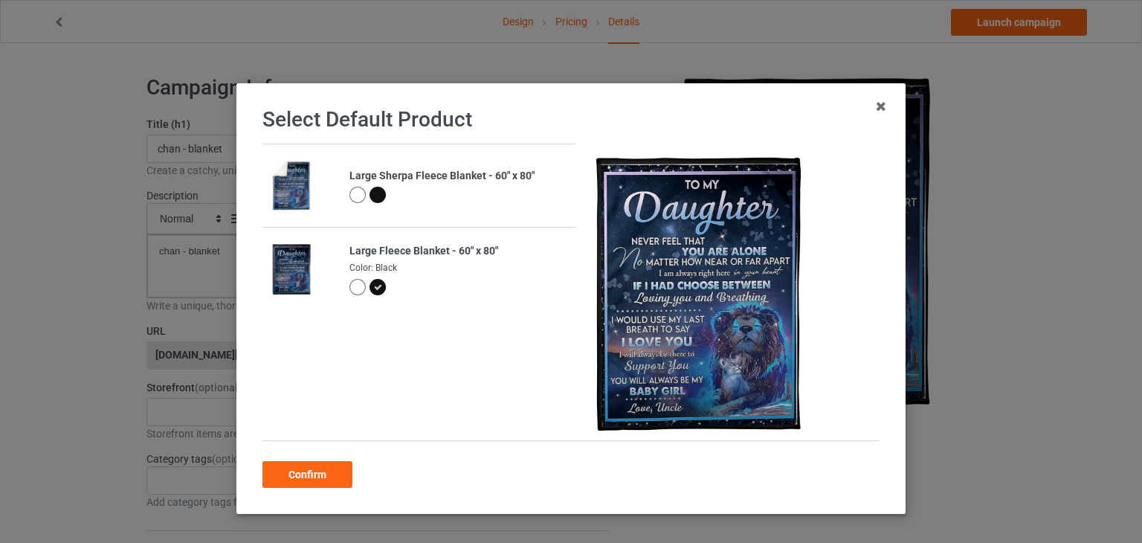
click at [369, 198] on div at bounding box center [377, 195] width 16 height 16
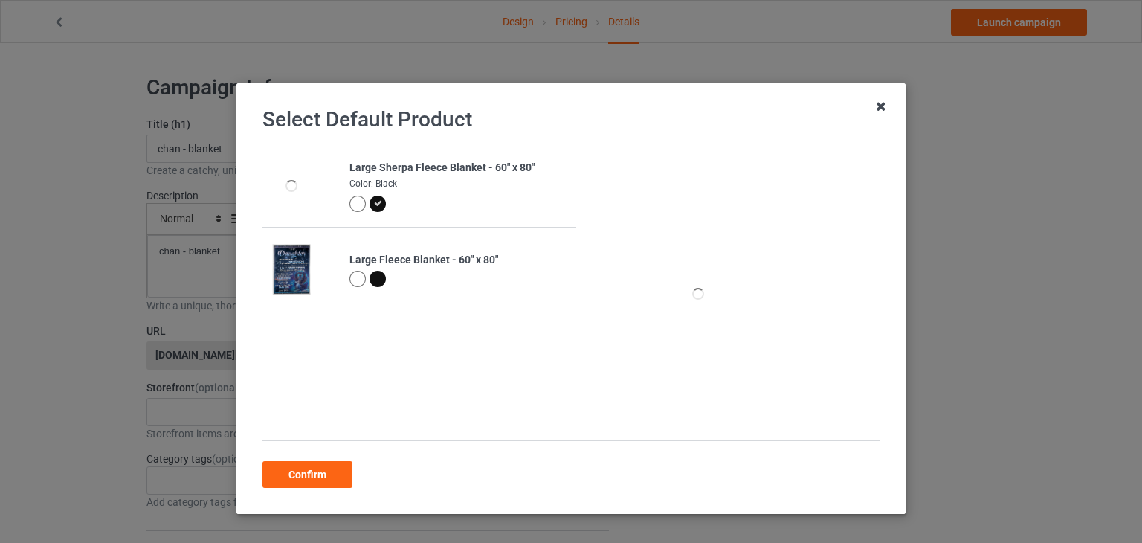
click at [880, 103] on icon at bounding box center [881, 106] width 24 height 24
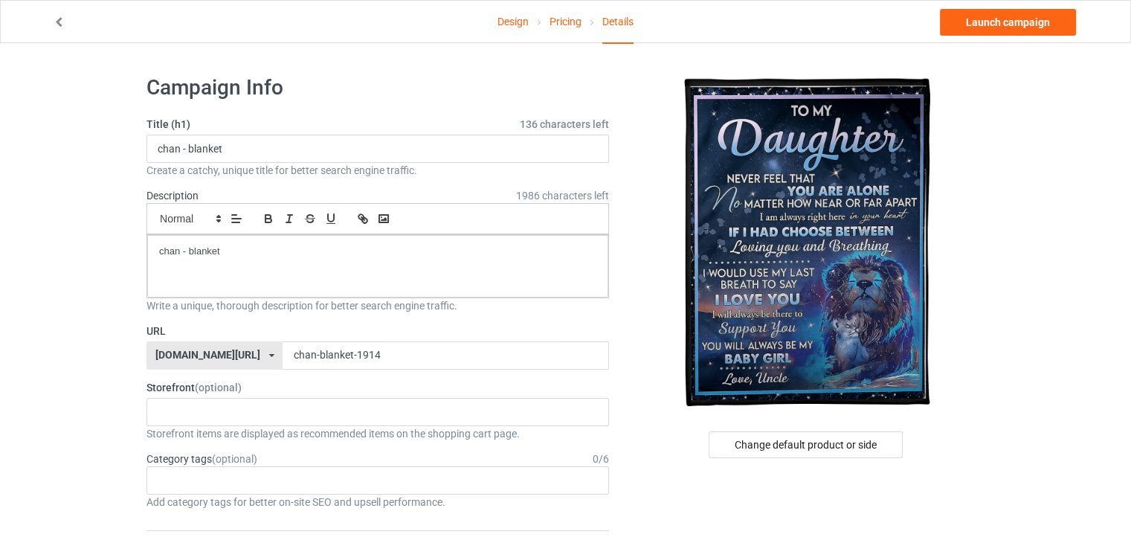
click at [60, 16] on icon at bounding box center [59, 20] width 13 height 10
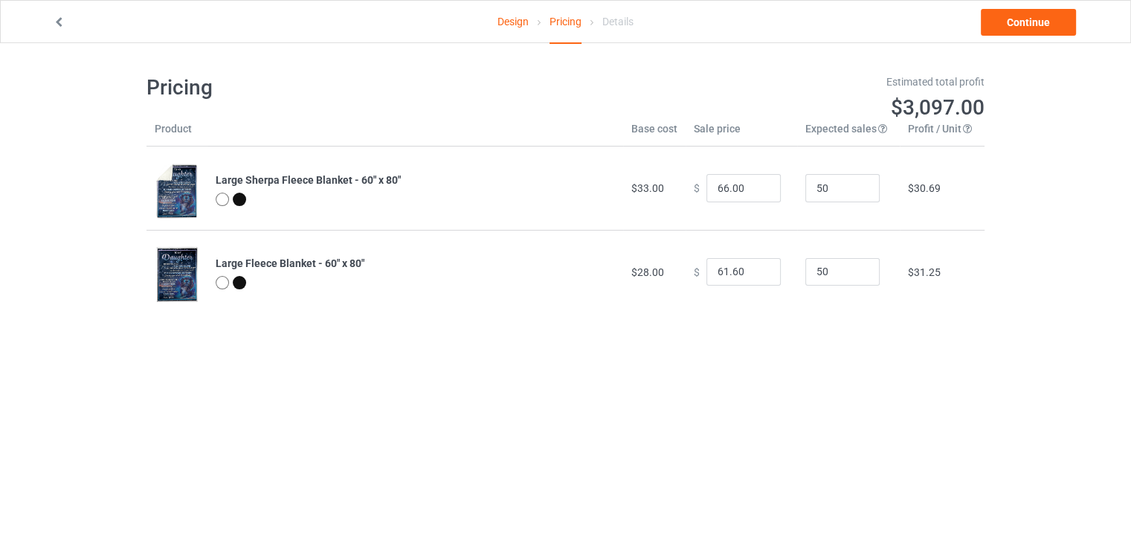
click at [60, 16] on icon at bounding box center [59, 20] width 13 height 10
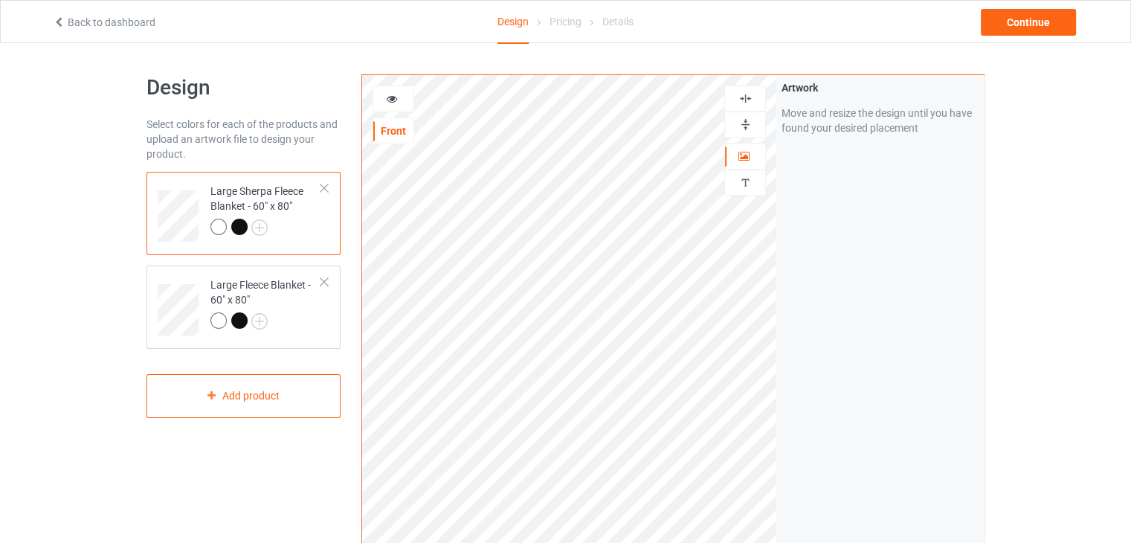
click at [755, 125] on div at bounding box center [745, 124] width 40 height 14
click at [749, 103] on img at bounding box center [745, 98] width 14 height 14
click at [273, 274] on td "Large Fleece Blanket - 60" x 80"" at bounding box center [265, 304] width 127 height 66
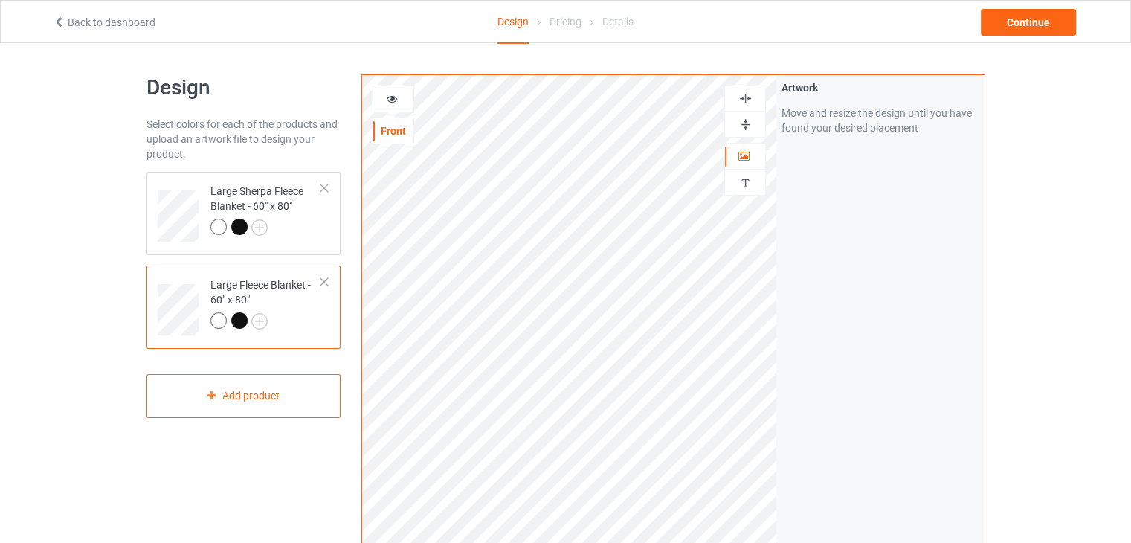
click at [746, 132] on div at bounding box center [745, 124] width 42 height 26
click at [743, 99] on img at bounding box center [745, 98] width 14 height 14
click at [1010, 19] on div "Continue" at bounding box center [1027, 22] width 95 height 27
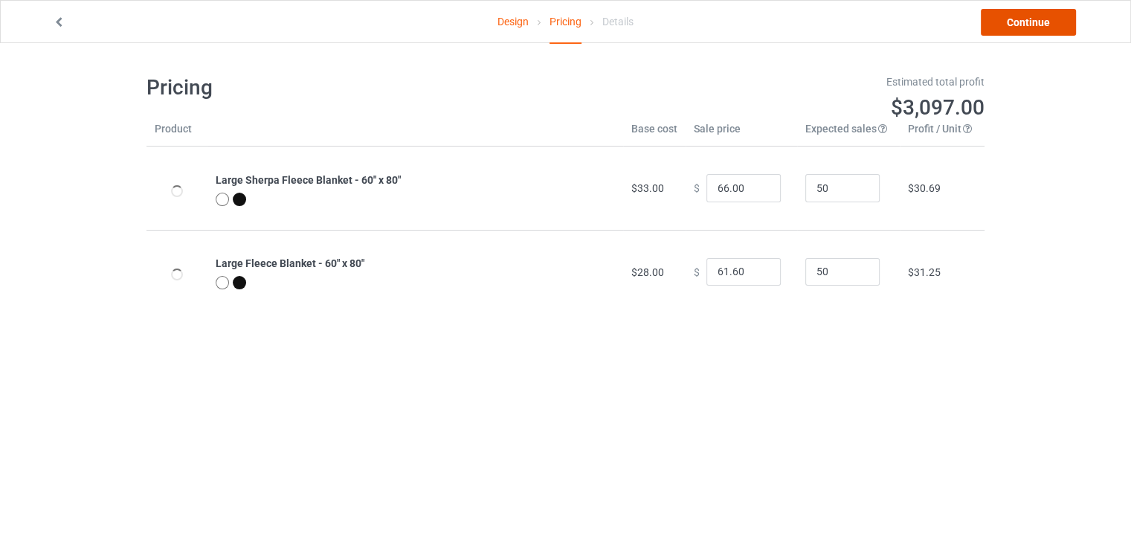
click at [1010, 19] on link "Continue" at bounding box center [1027, 22] width 95 height 27
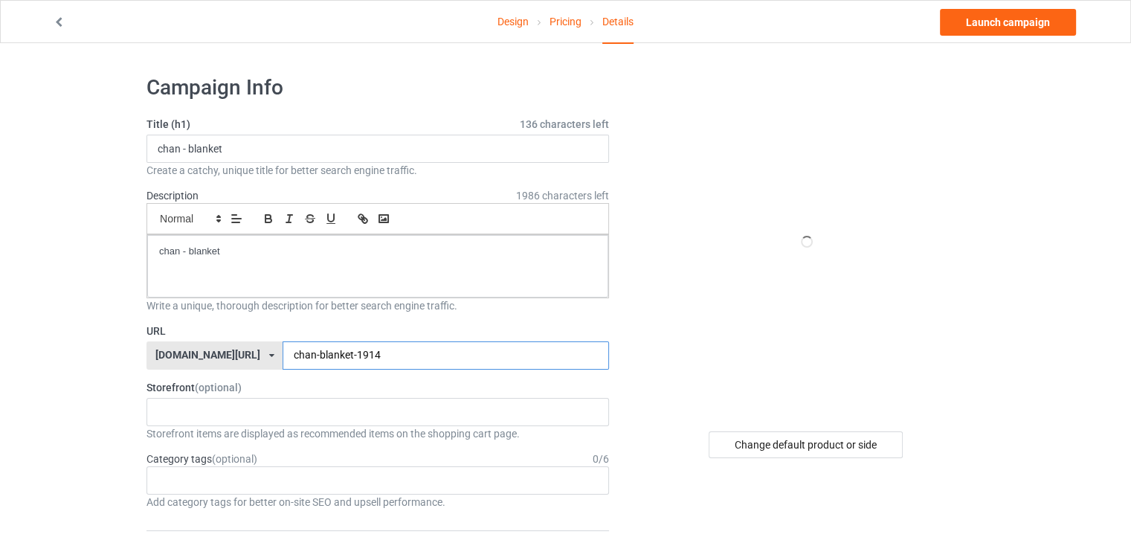
click at [386, 355] on input "chan-blanket-1914" at bounding box center [445, 355] width 326 height 28
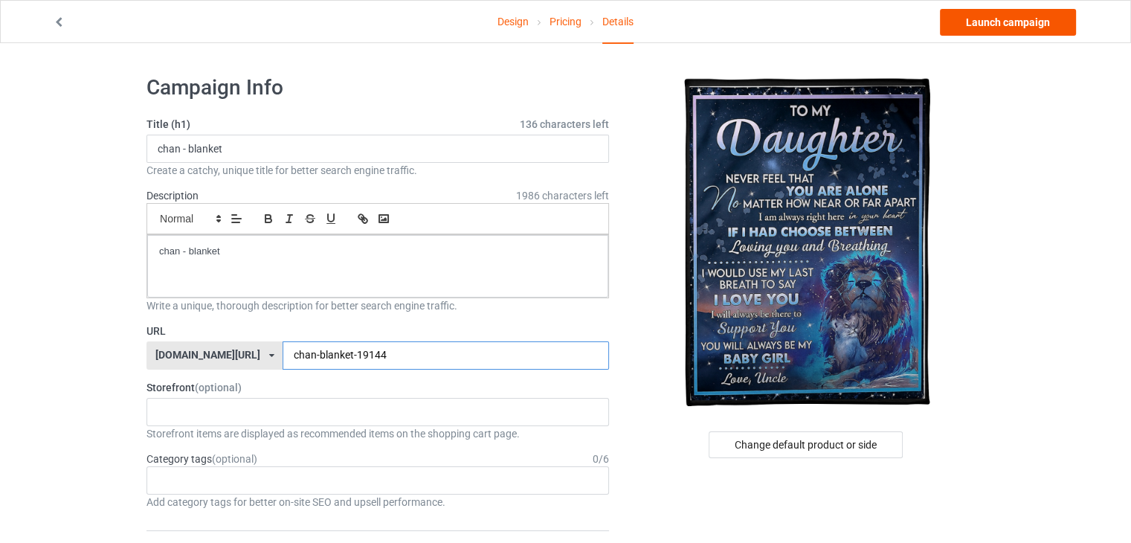
type input "chan-blanket-19144"
click at [996, 26] on link "Launch campaign" at bounding box center [1008, 22] width 136 height 27
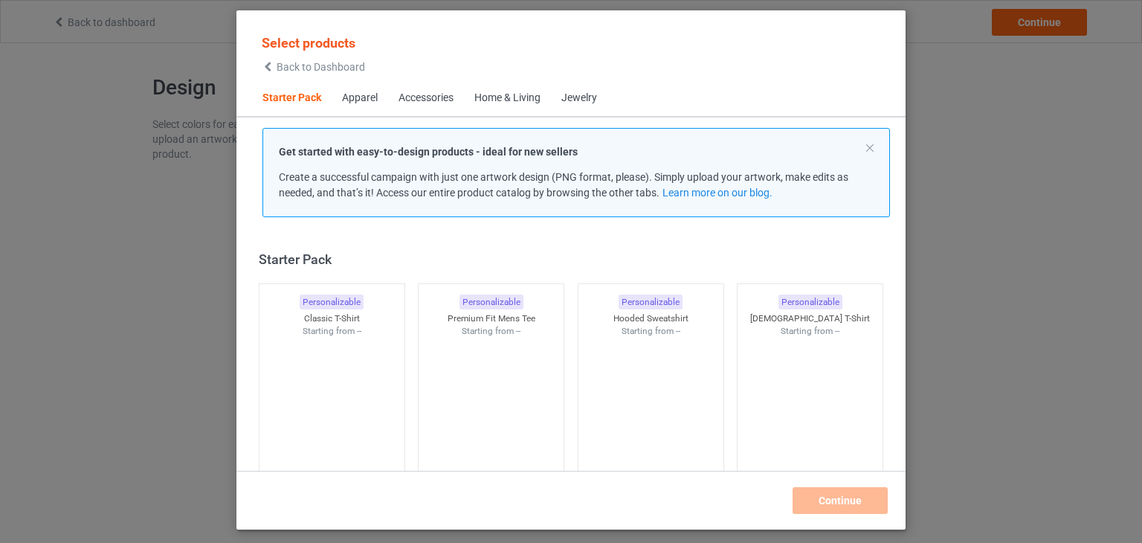
scroll to position [19, 0]
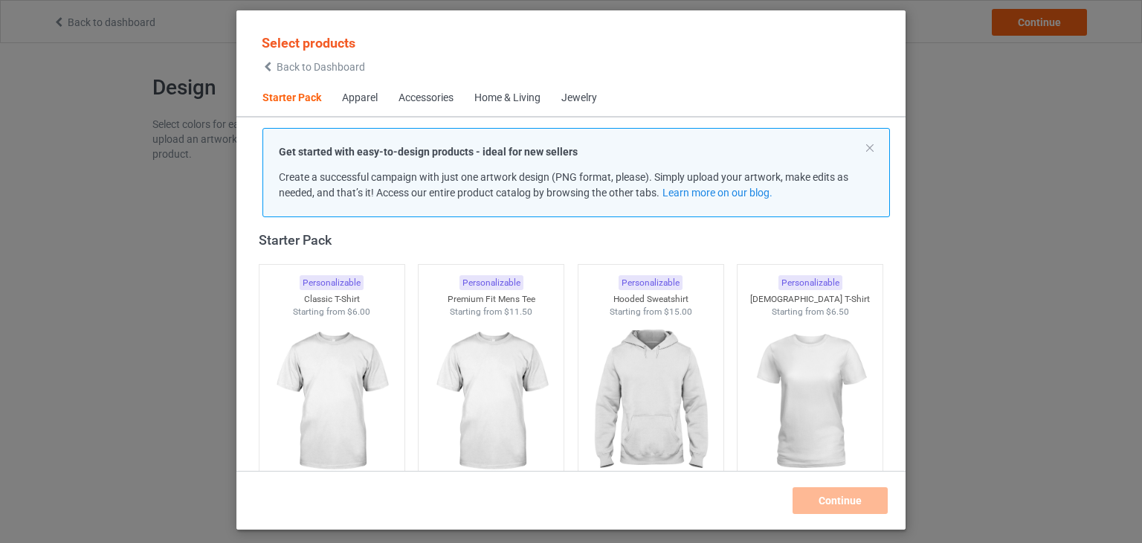
click at [873, 143] on div "Get started with easy-to-design products - ideal for new sellers Create a succe…" at bounding box center [575, 172] width 627 height 89
click at [867, 149] on button at bounding box center [869, 147] width 7 height 7
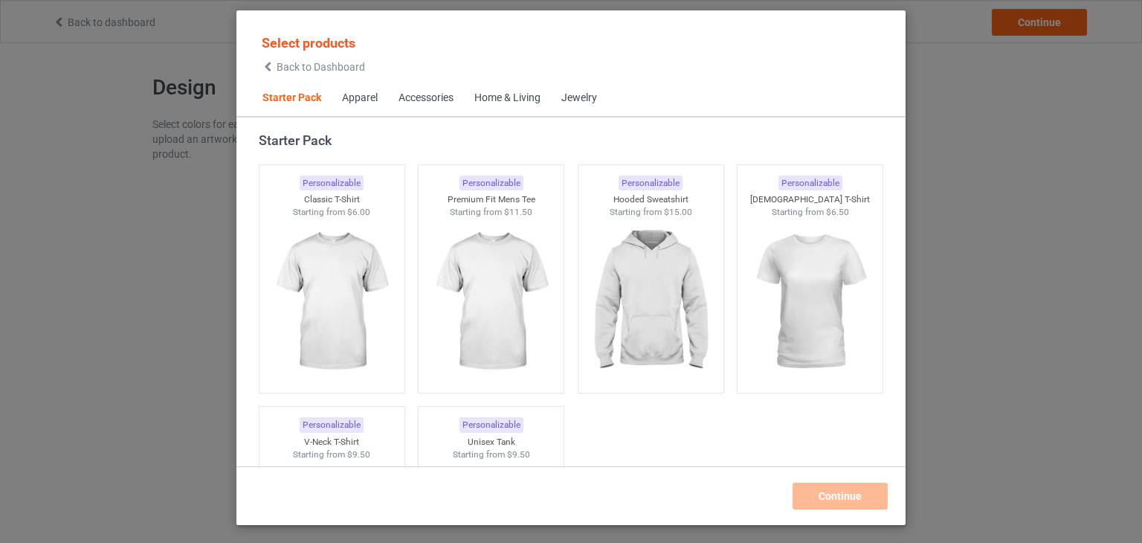
click at [273, 68] on icon at bounding box center [268, 67] width 13 height 10
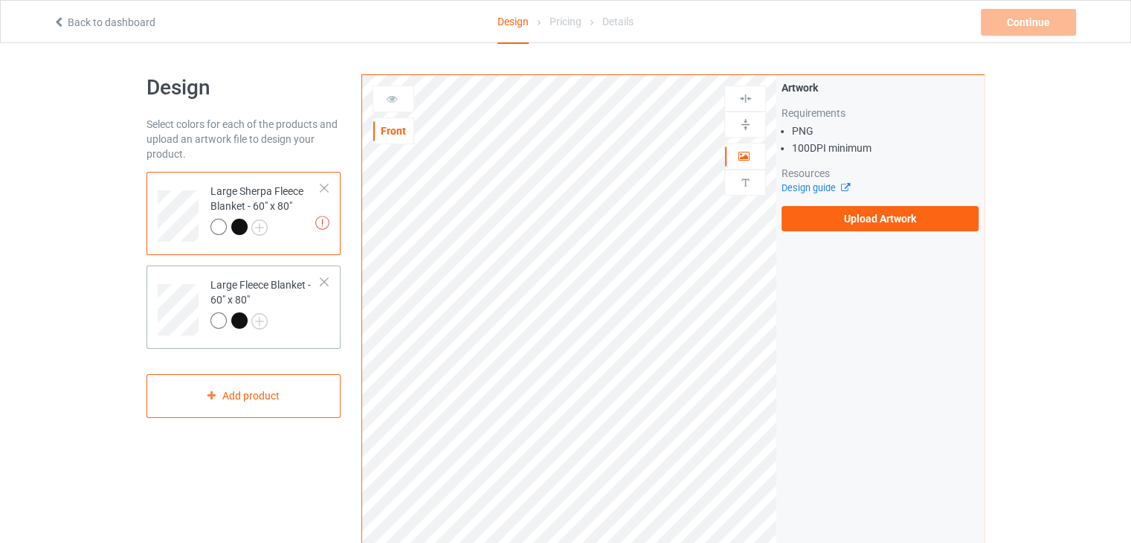
click at [247, 298] on div "Large Fleece Blanket - 60" x 80"" at bounding box center [265, 302] width 111 height 51
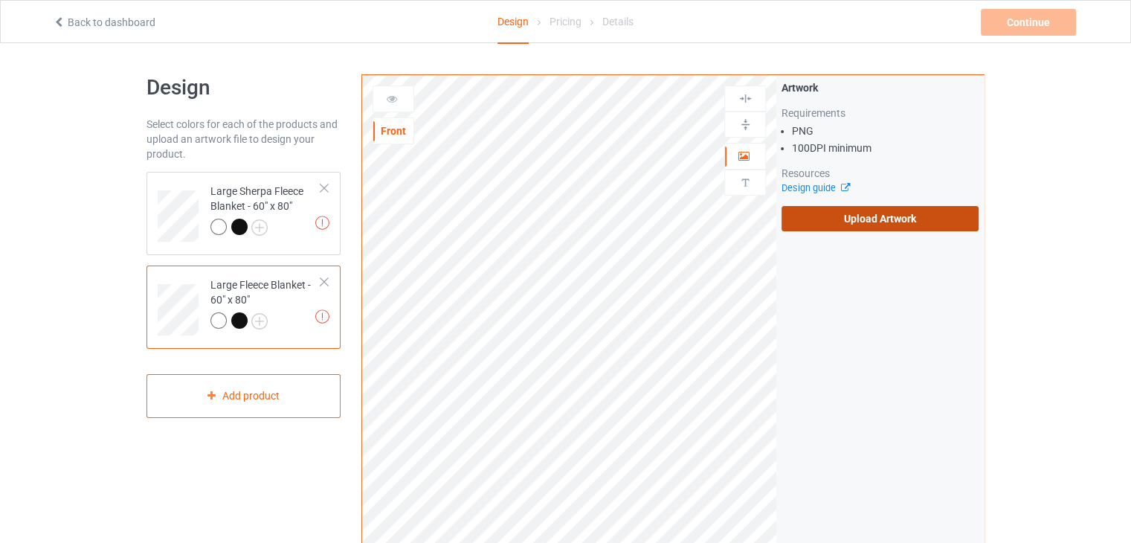
click at [803, 222] on label "Upload Artwork" at bounding box center [879, 218] width 197 height 25
click at [0, 0] on input "Upload Artwork" at bounding box center [0, 0] width 0 height 0
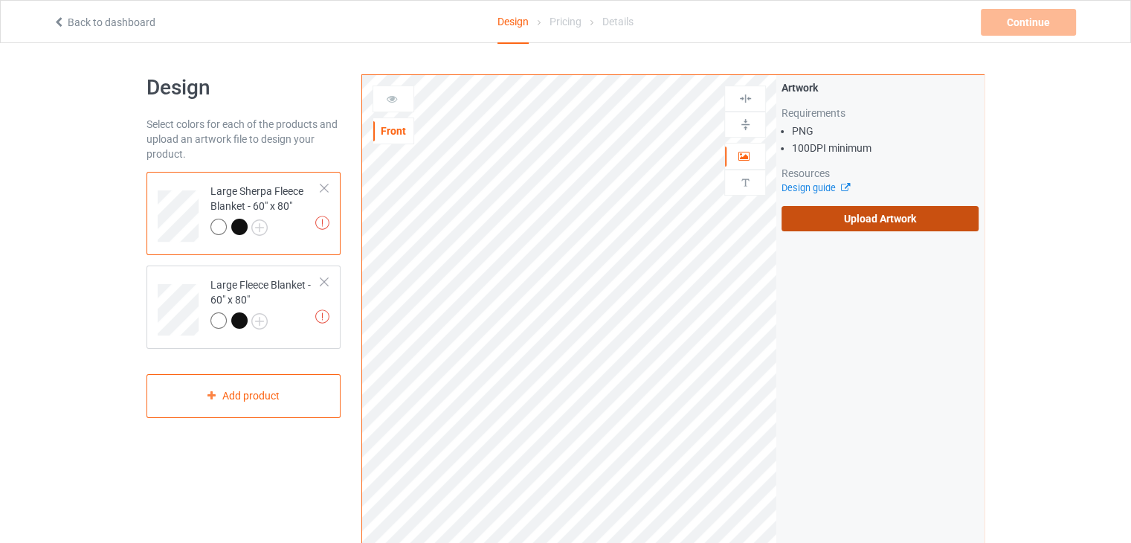
click at [815, 229] on label "Upload Artwork" at bounding box center [879, 218] width 197 height 25
click at [0, 0] on input "Upload Artwork" at bounding box center [0, 0] width 0 height 0
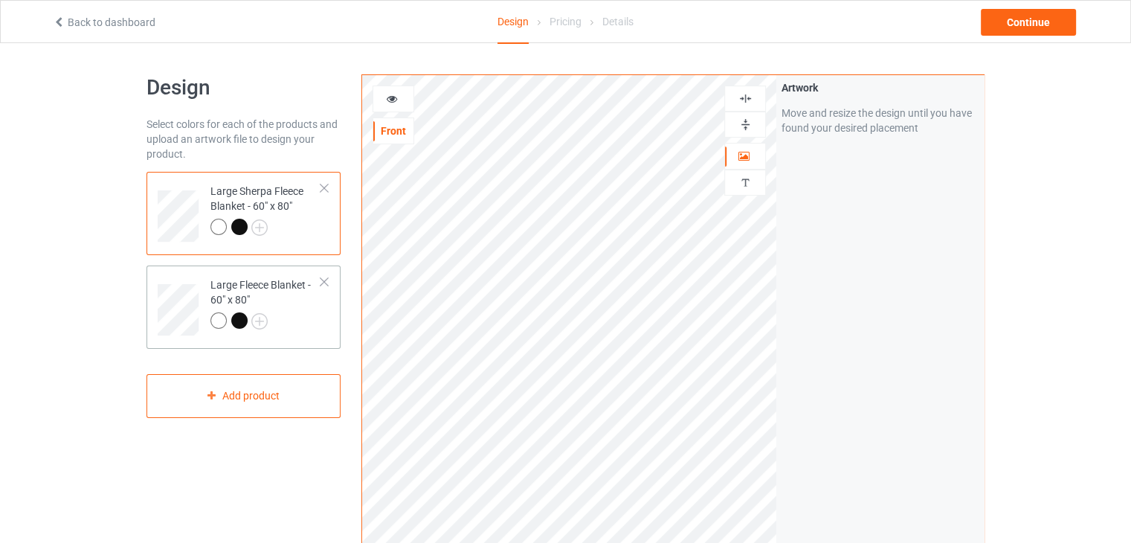
click at [329, 328] on td "Large Fleece Blanket - 60" x 80"" at bounding box center [265, 304] width 127 height 66
click at [755, 123] on div at bounding box center [745, 124] width 40 height 14
click at [740, 95] on img at bounding box center [745, 98] width 14 height 14
click at [302, 209] on div "Large Sherpa Fleece Blanket - 60" x 80"" at bounding box center [265, 209] width 111 height 51
click at [738, 123] on img at bounding box center [745, 124] width 14 height 14
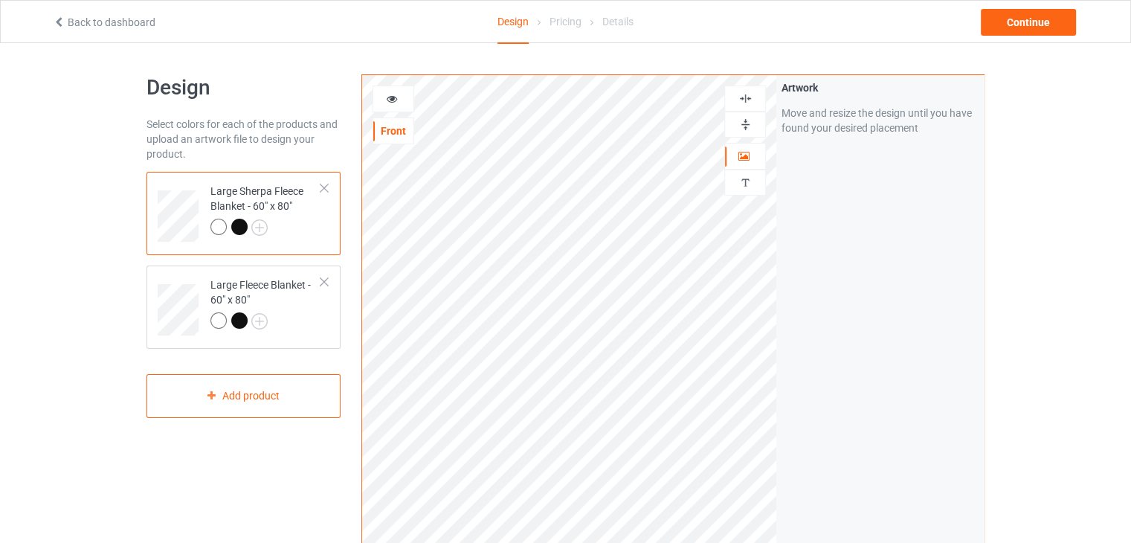
click at [746, 90] on div at bounding box center [745, 98] width 42 height 26
click at [761, 100] on div at bounding box center [745, 98] width 40 height 14
click at [1009, 30] on div "Continue" at bounding box center [1027, 22] width 95 height 27
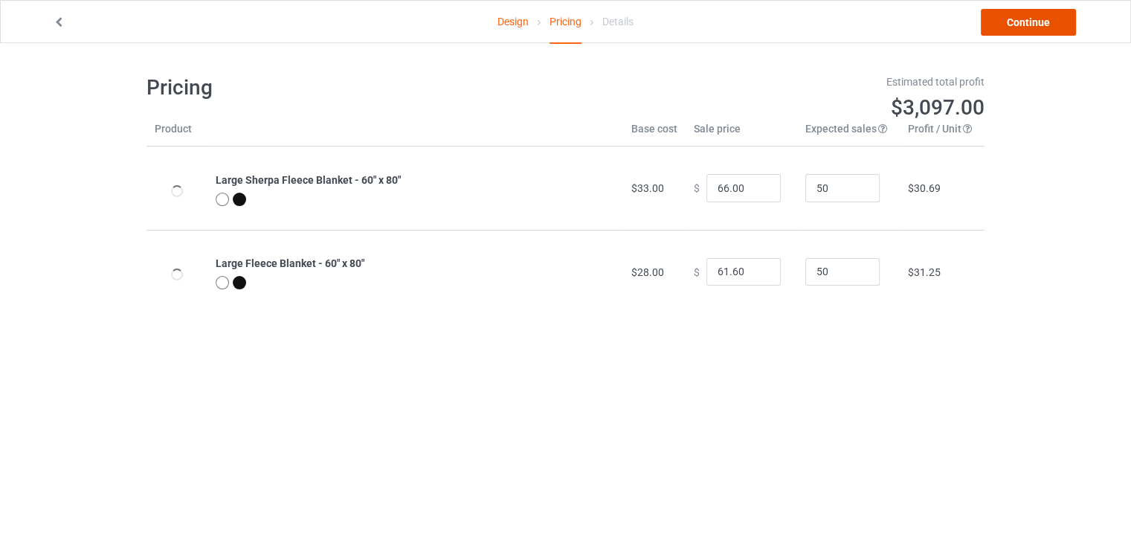
click at [1009, 30] on link "Continue" at bounding box center [1027, 22] width 95 height 27
